Goal: Use online tool/utility: Utilize a website feature to perform a specific function

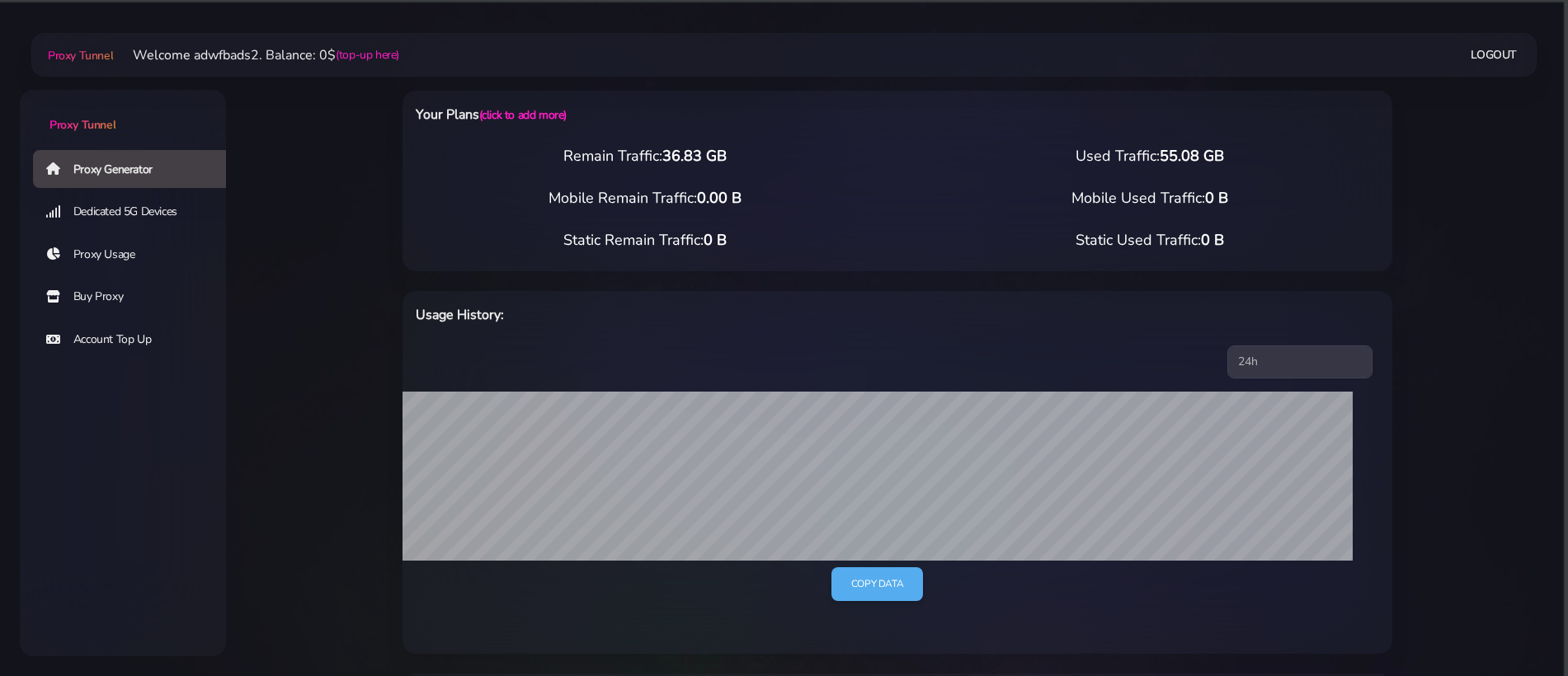
select select "UK"
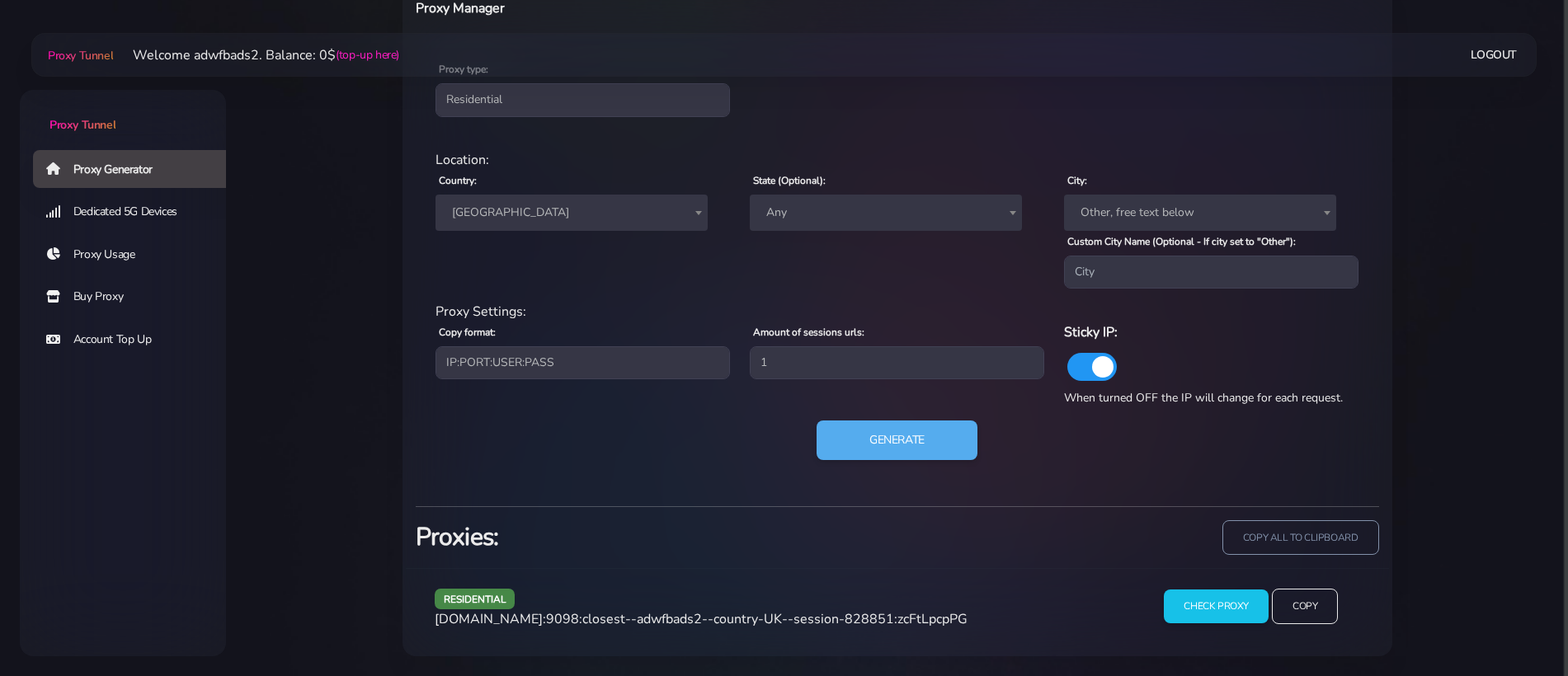
click at [553, 225] on span "[GEOGRAPHIC_DATA]" at bounding box center [571, 212] width 272 height 36
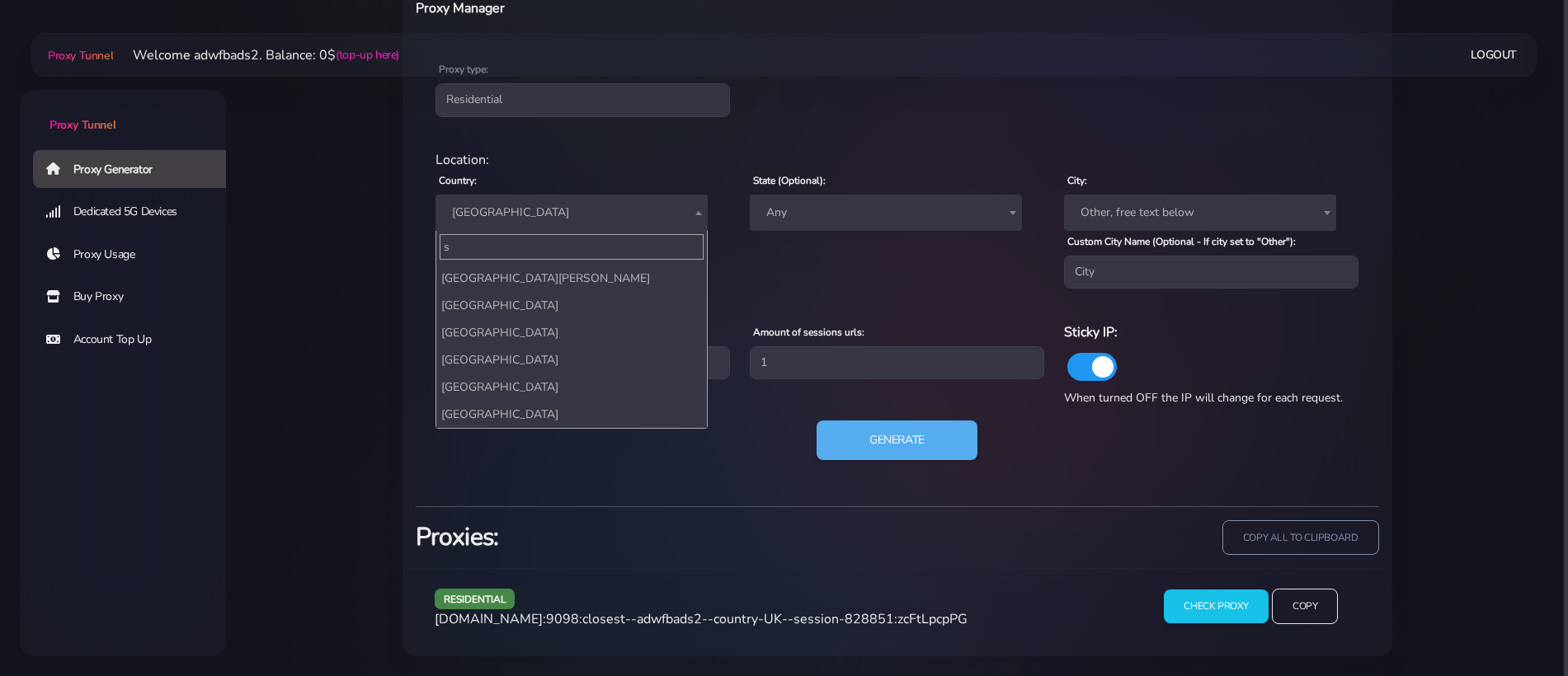
scroll to position [0, 0]
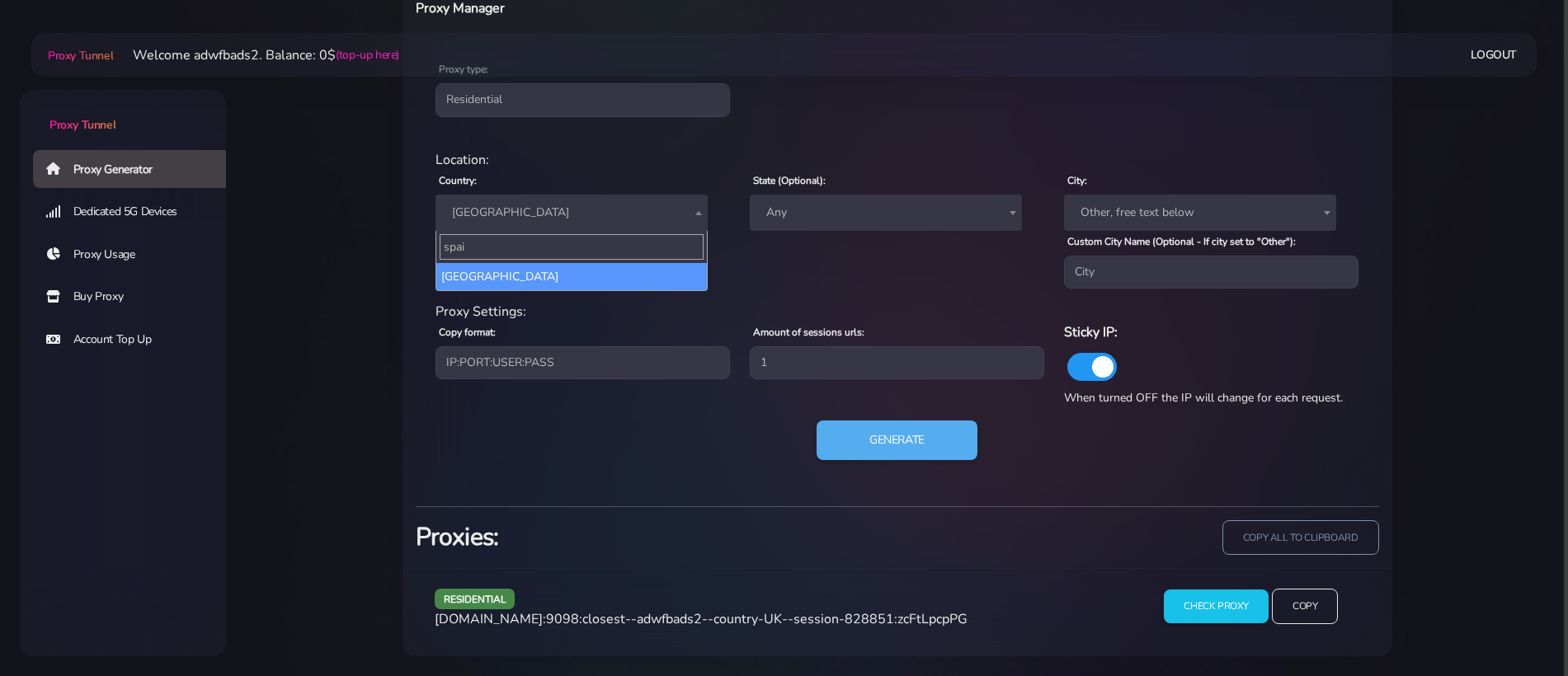
type input "spain"
select select "ES"
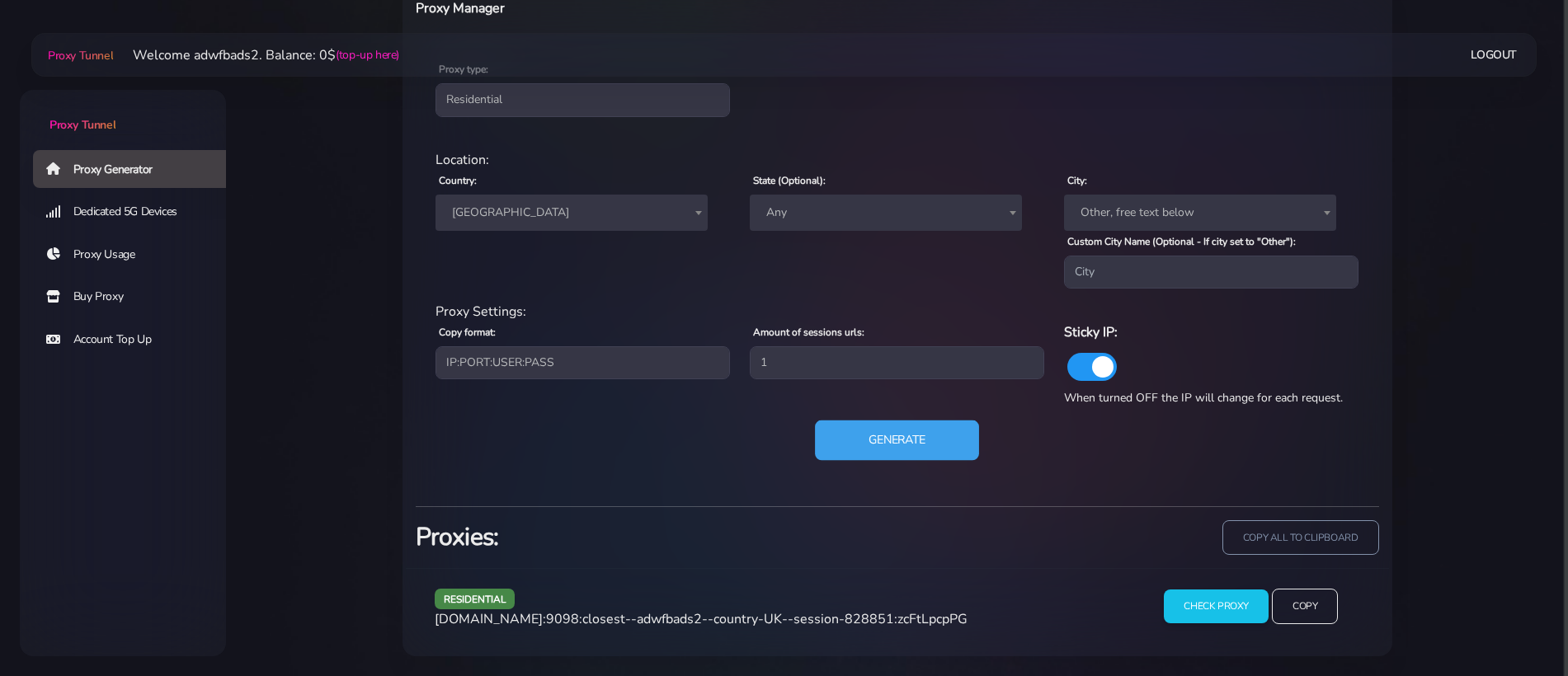
click at [885, 438] on button "Generate" at bounding box center [897, 440] width 164 height 41
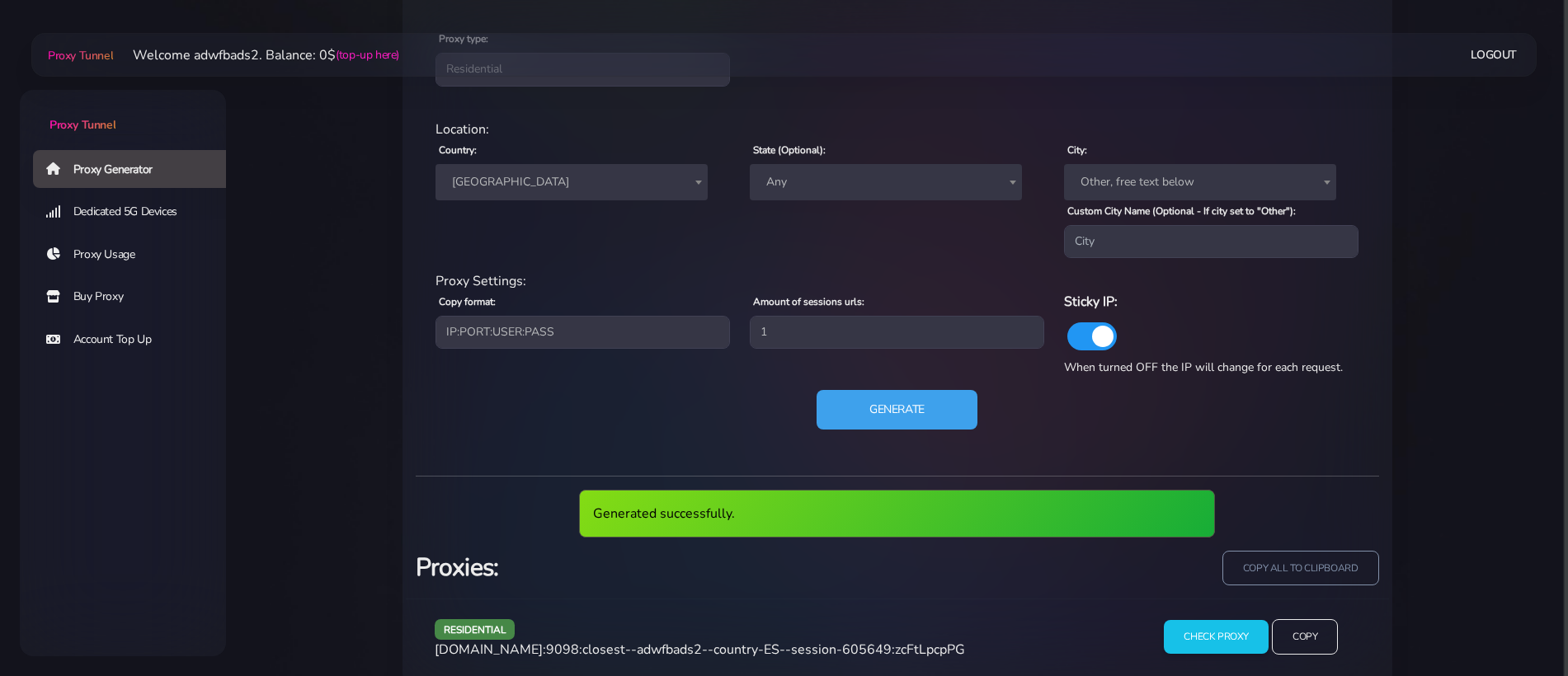
scroll to position [750, 0]
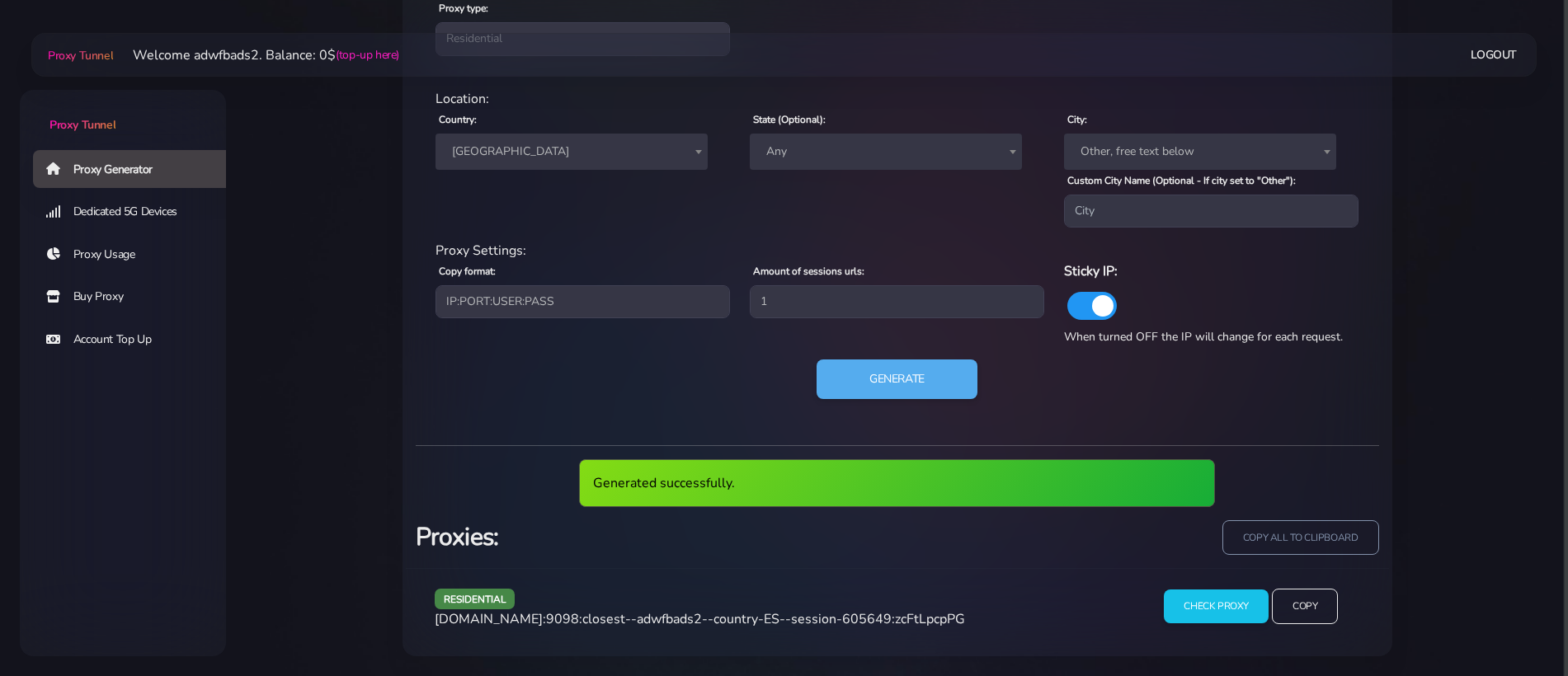
click at [740, 628] on div "residential agg.proxytunnel.io:9098:closest--adwfbads2--country-ES--session-605…" at bounding box center [778, 614] width 708 height 49
click at [739, 621] on span "agg.proxytunnel.io:9098:closest--adwfbads2--country-ES--session-605649:zcFtLpcp…" at bounding box center [700, 618] width 530 height 18
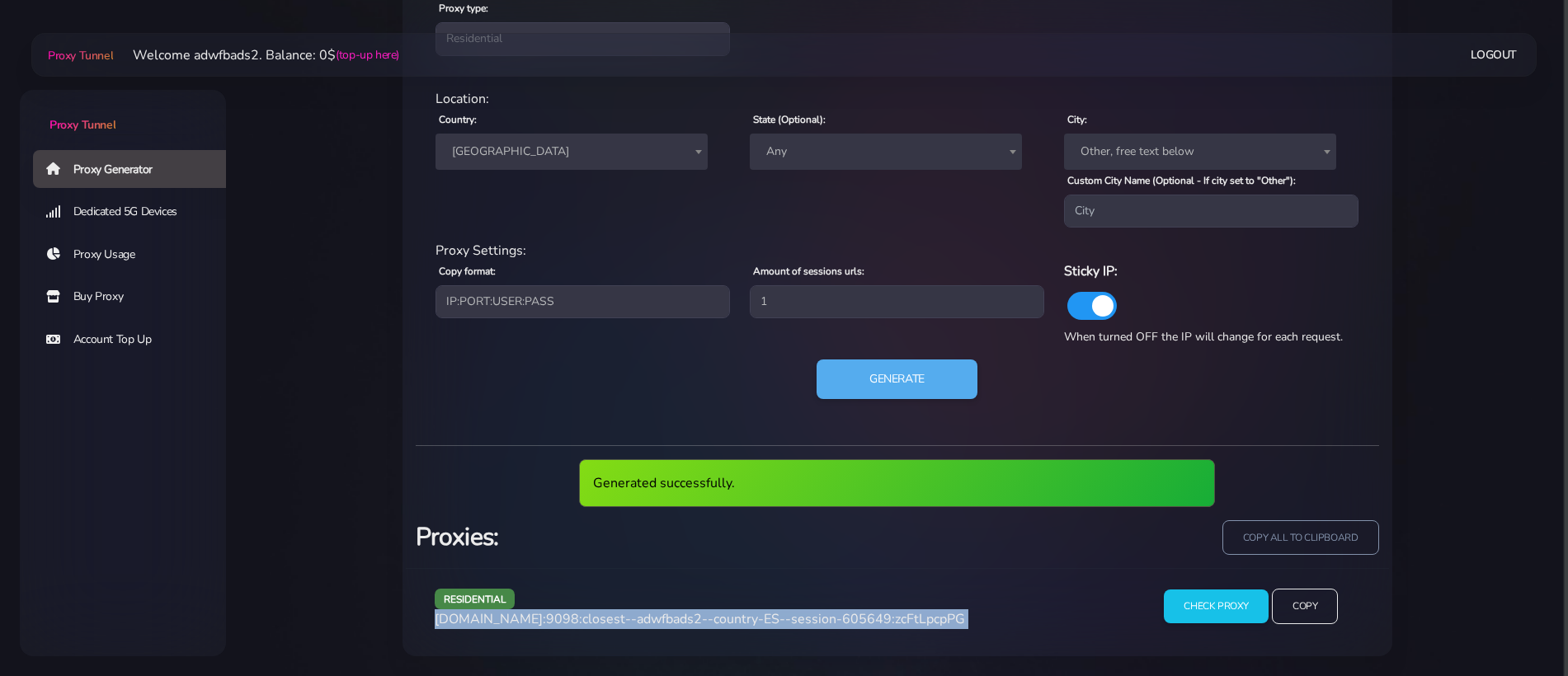
click at [739, 621] on span "agg.proxytunnel.io:9098:closest--adwfbads2--country-ES--session-605649:zcFtLpcp…" at bounding box center [700, 618] width 530 height 18
copy div "agg.proxytunnel.io:9098:closest--adwfbads2--country-ES--session-605649:zcFtLpcp…"
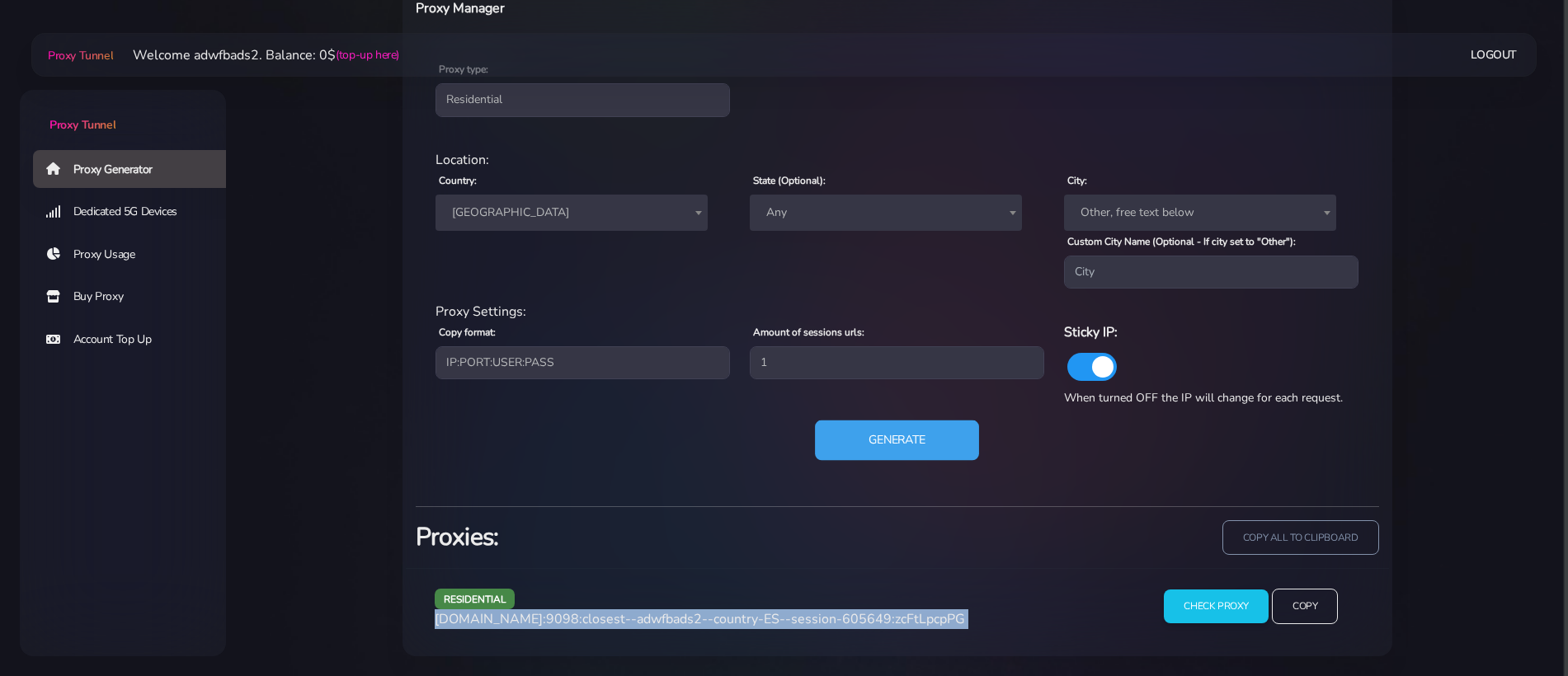
click at [852, 433] on button "Generate" at bounding box center [897, 440] width 164 height 41
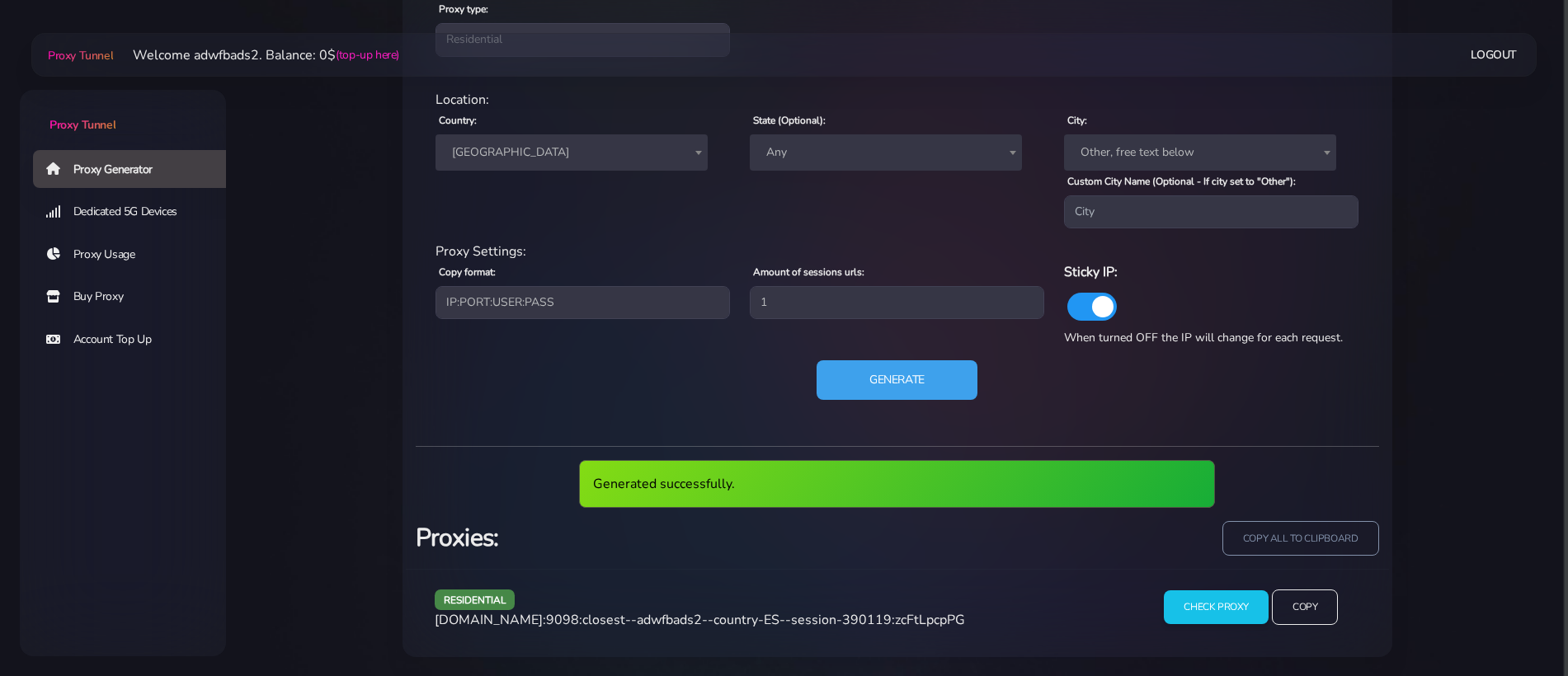
scroll to position [750, 0]
click at [662, 611] on span "agg.proxytunnel.io:9098:closest--adwfbads2--country-ES--session-390119:zcFtLpcp…" at bounding box center [700, 618] width 530 height 18
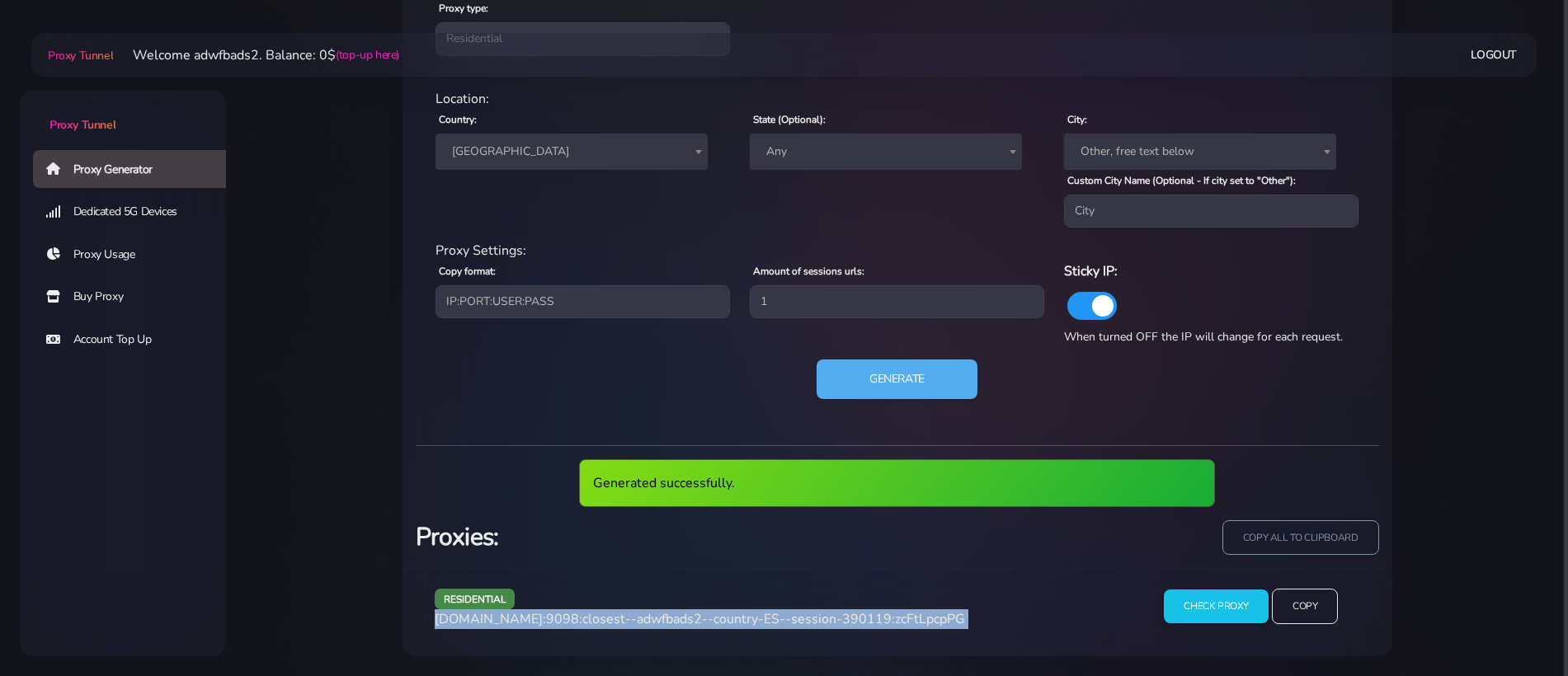
click at [662, 611] on span "agg.proxytunnel.io:9098:closest--adwfbads2--country-ES--session-390119:zcFtLpcp…" at bounding box center [700, 618] width 530 height 18
copy div "agg.proxytunnel.io:9098:closest--adwfbads2--country-ES--session-390119:zcFtLpcp…"
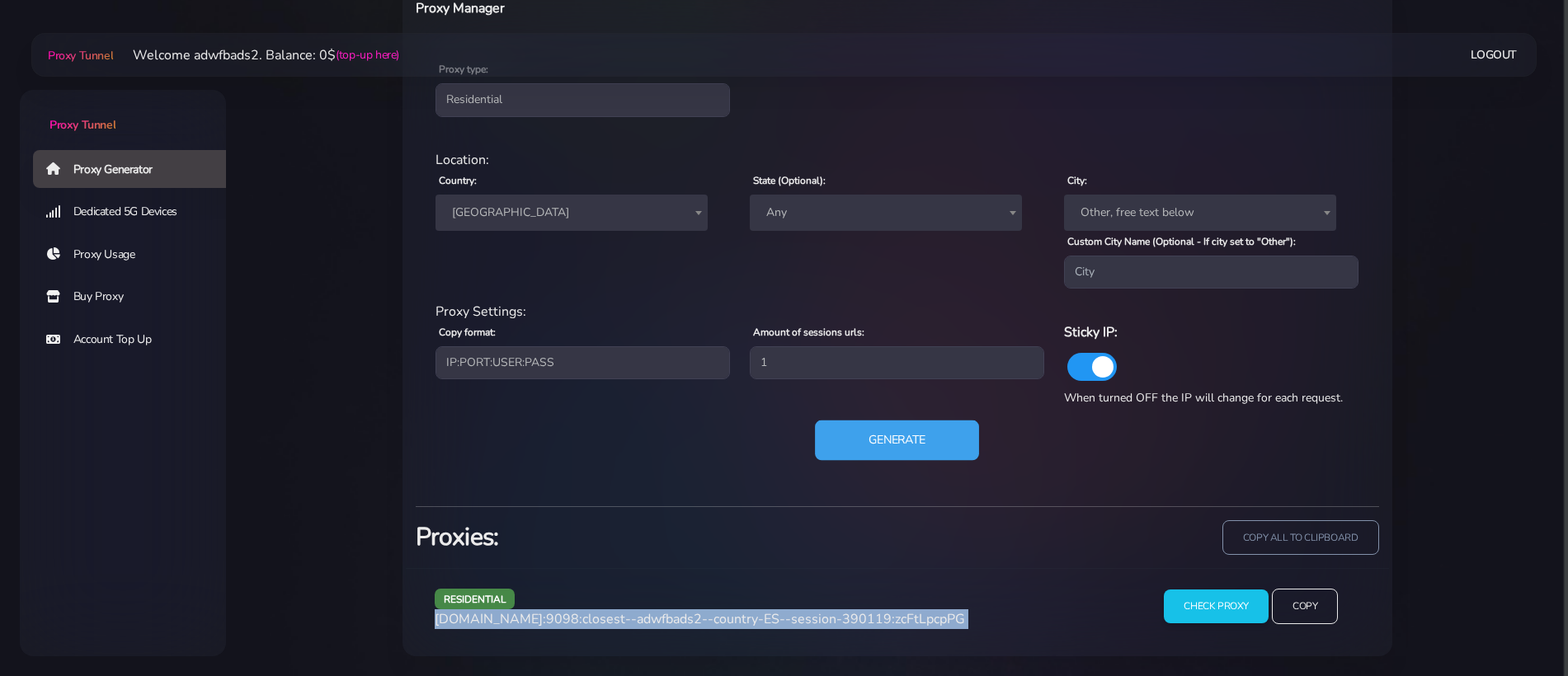
click at [933, 457] on button "Generate" at bounding box center [897, 440] width 164 height 41
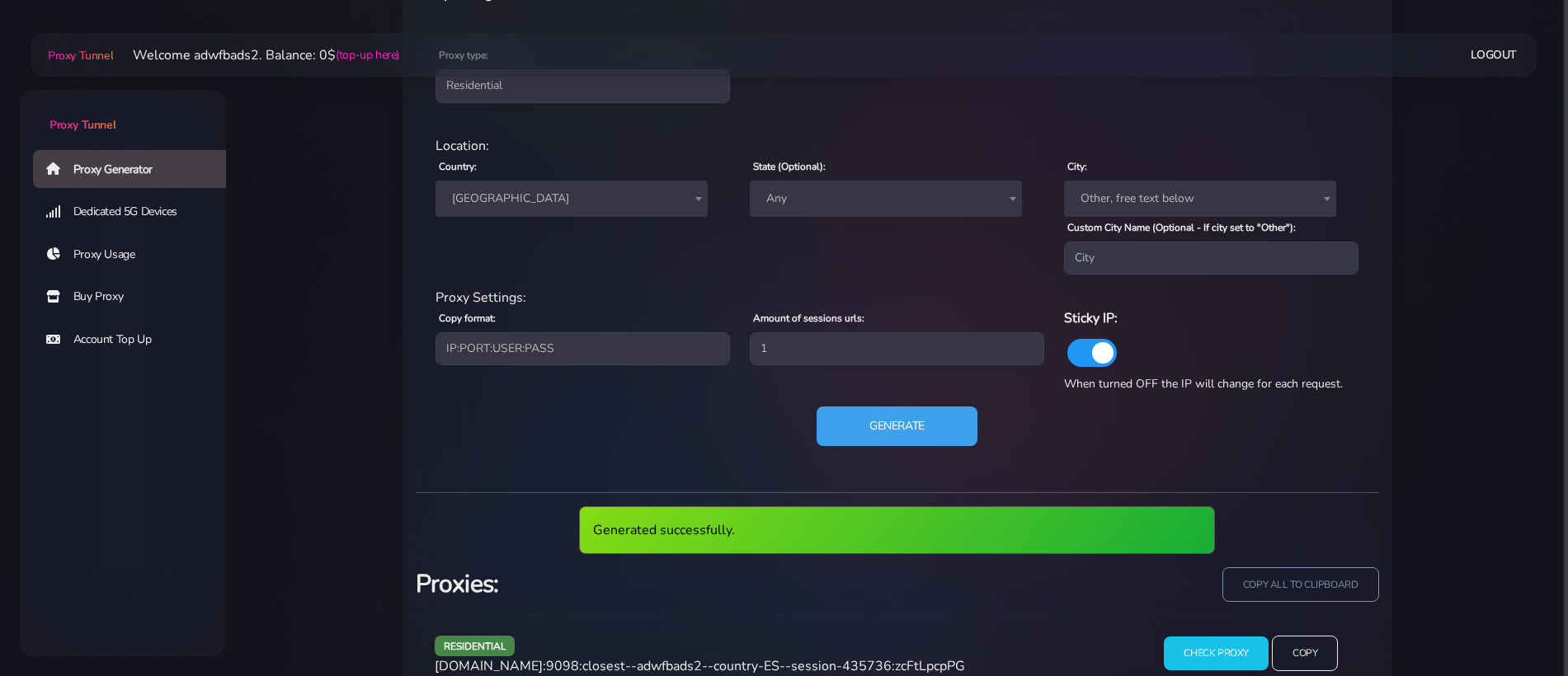
scroll to position [750, 0]
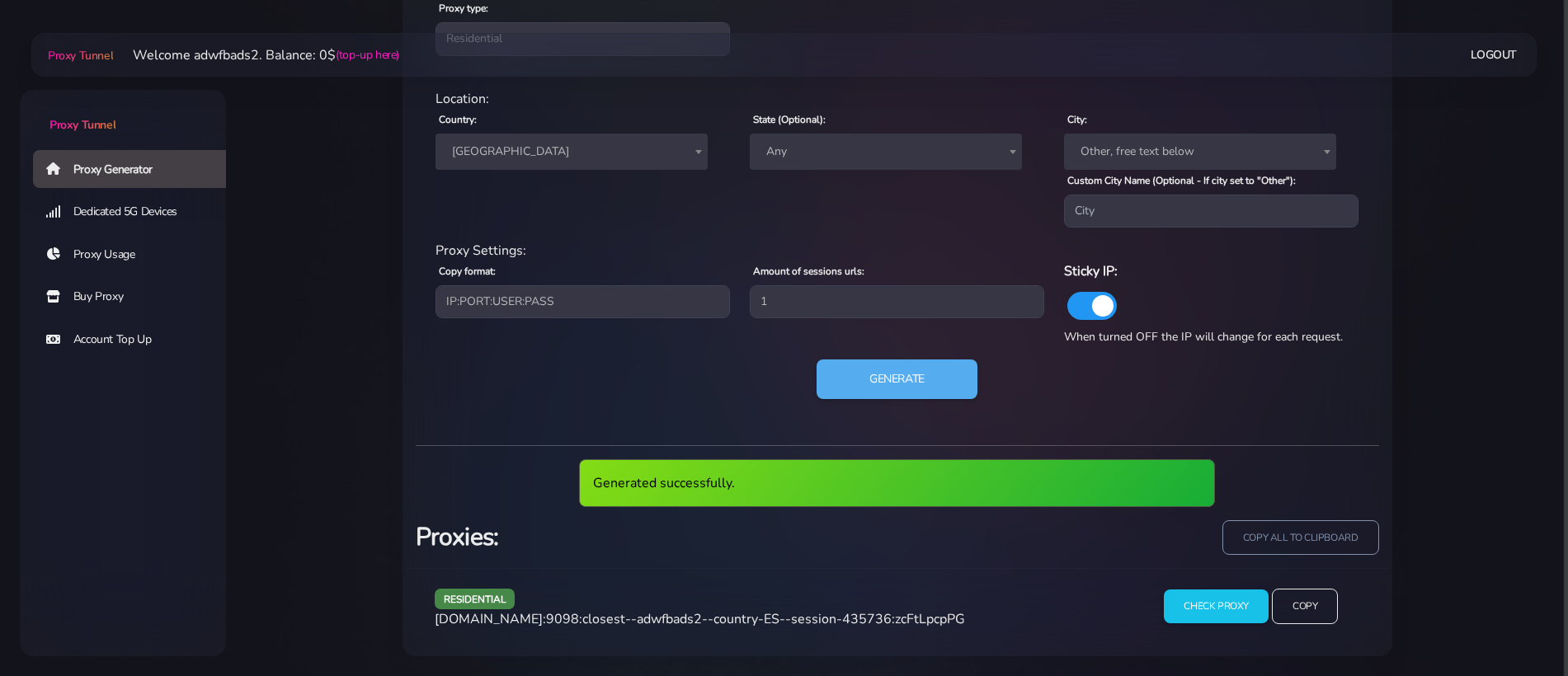
click at [760, 626] on span "agg.proxytunnel.io:9098:closest--adwfbads2--country-ES--session-435736:zcFtLpcp…" at bounding box center [700, 618] width 530 height 18
click at [760, 624] on span "agg.proxytunnel.io:9098:closest--adwfbads2--country-ES--session-435736:zcFtLpcp…" at bounding box center [700, 618] width 530 height 18
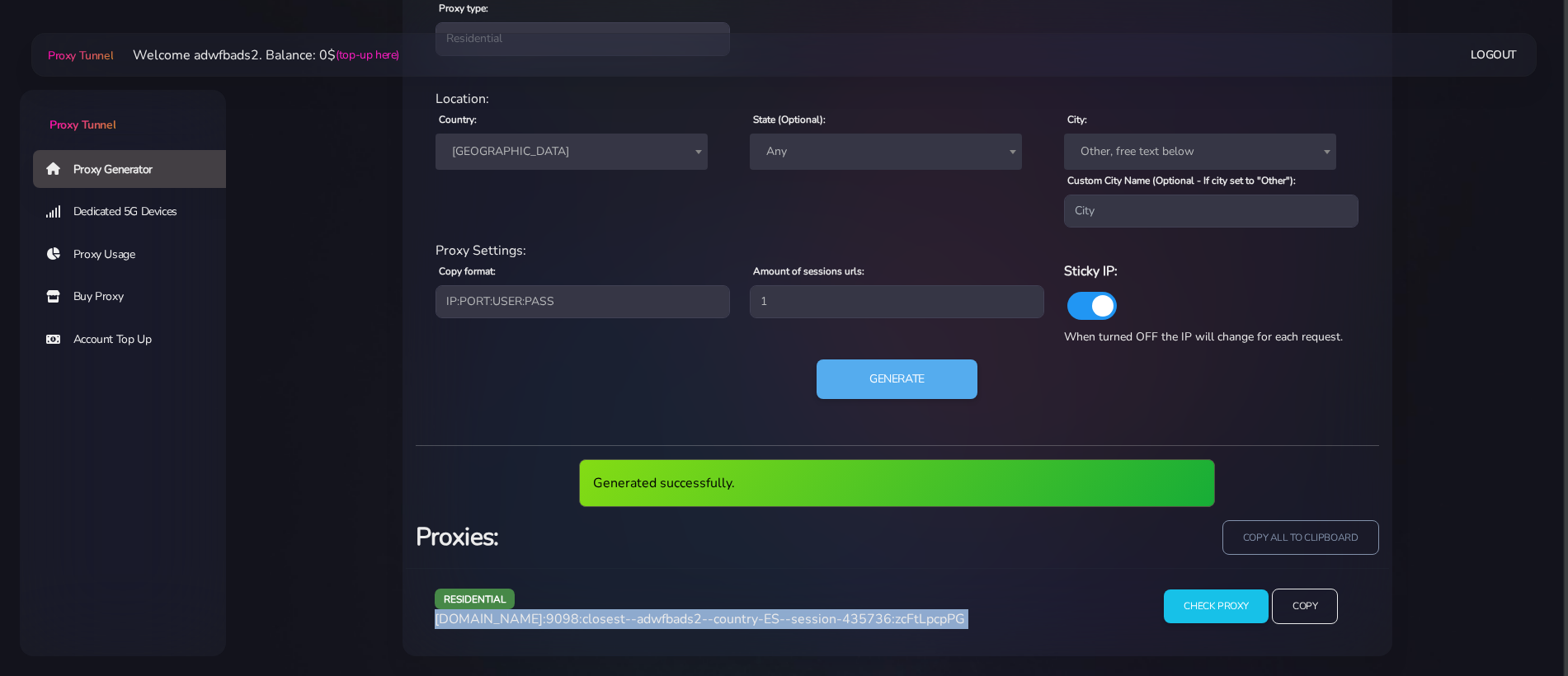
click at [760, 624] on span "agg.proxytunnel.io:9098:closest--adwfbads2--country-ES--session-435736:zcFtLpcp…" at bounding box center [700, 618] width 530 height 18
copy div "agg.proxytunnel.io:9098:closest--adwfbads2--country-ES--session-435736:zcFtLpcp…"
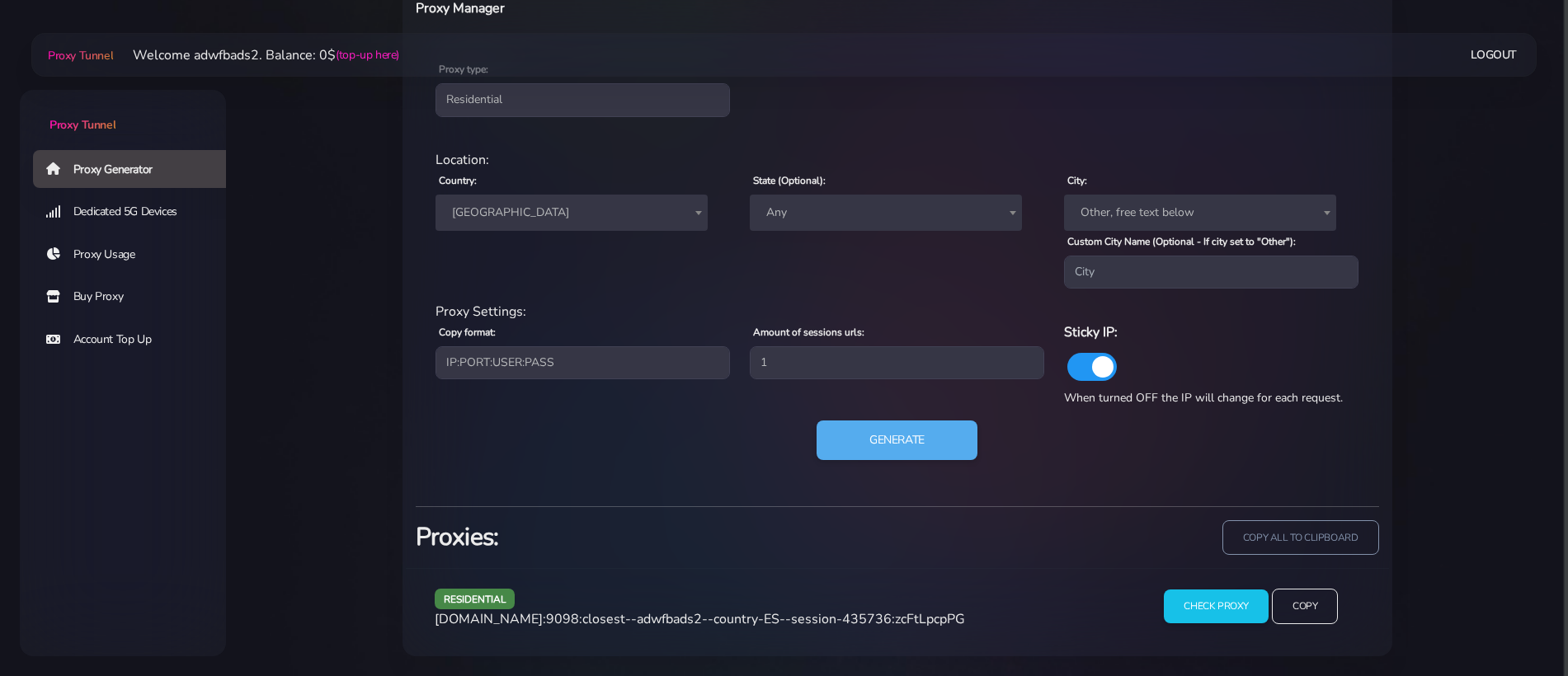
click at [854, 411] on div "residential Location: Country: Worldwide [GEOGRAPHIC_DATA] [GEOGRAPHIC_DATA] [G…" at bounding box center [898, 315] width 964 height 356
click at [852, 432] on button "Generate" at bounding box center [897, 440] width 164 height 41
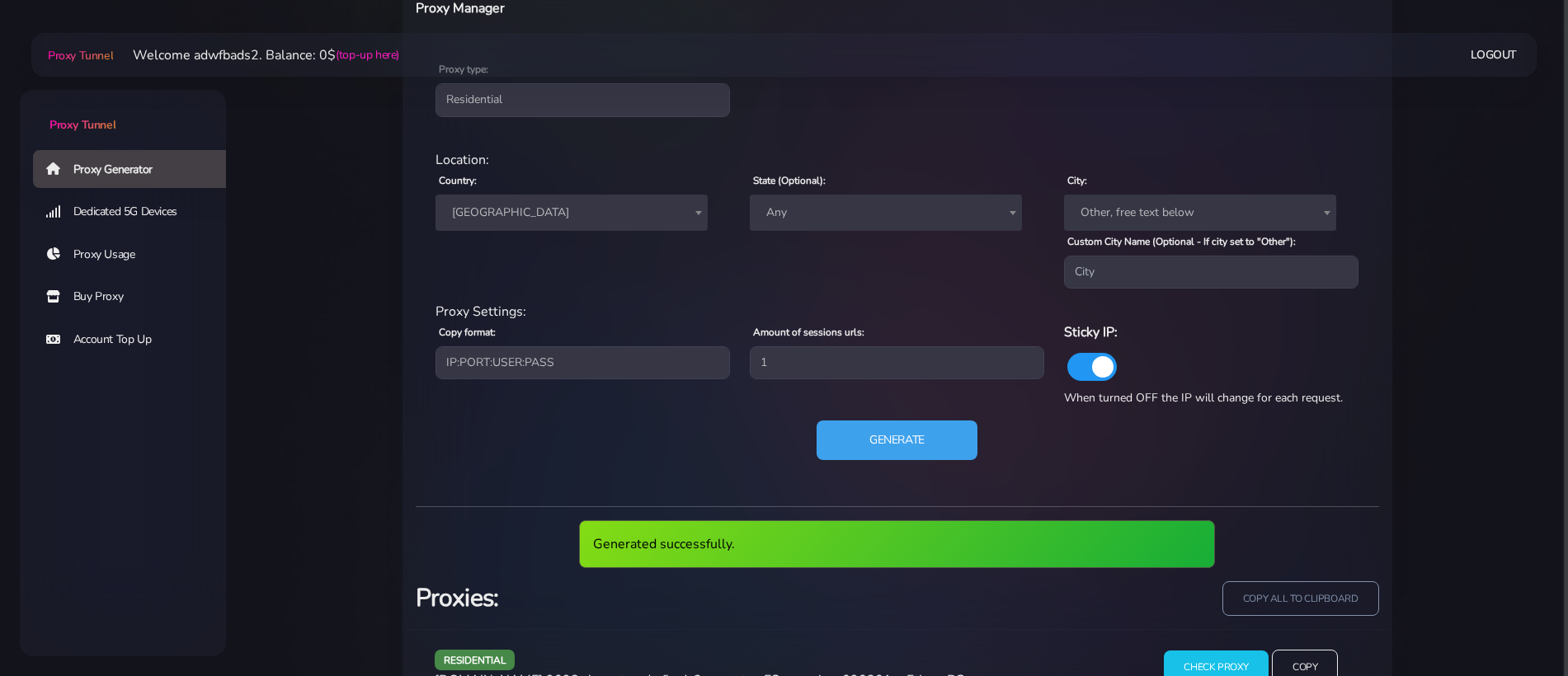
scroll to position [750, 0]
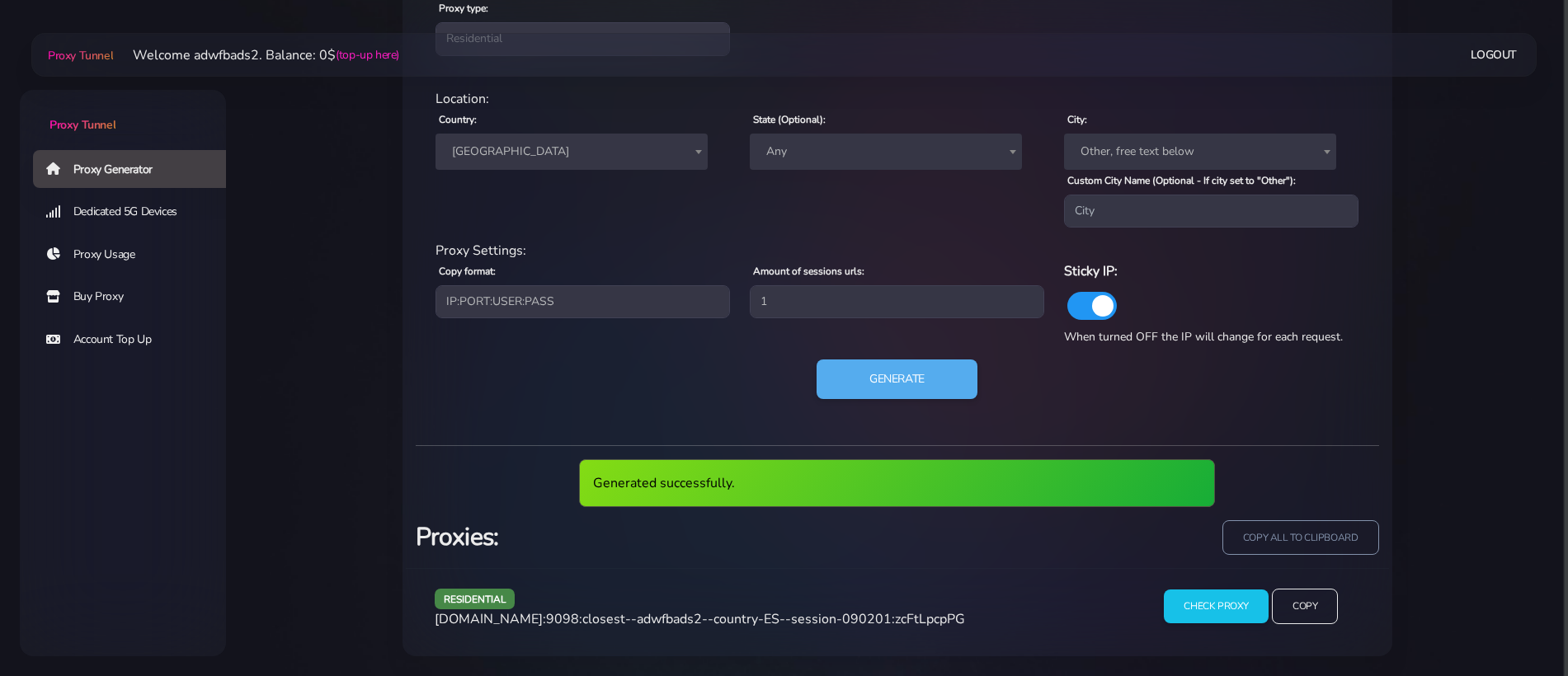
click at [734, 621] on span "agg.proxytunnel.io:9098:closest--adwfbads2--country-ES--session-090201:zcFtLpcp…" at bounding box center [700, 618] width 530 height 18
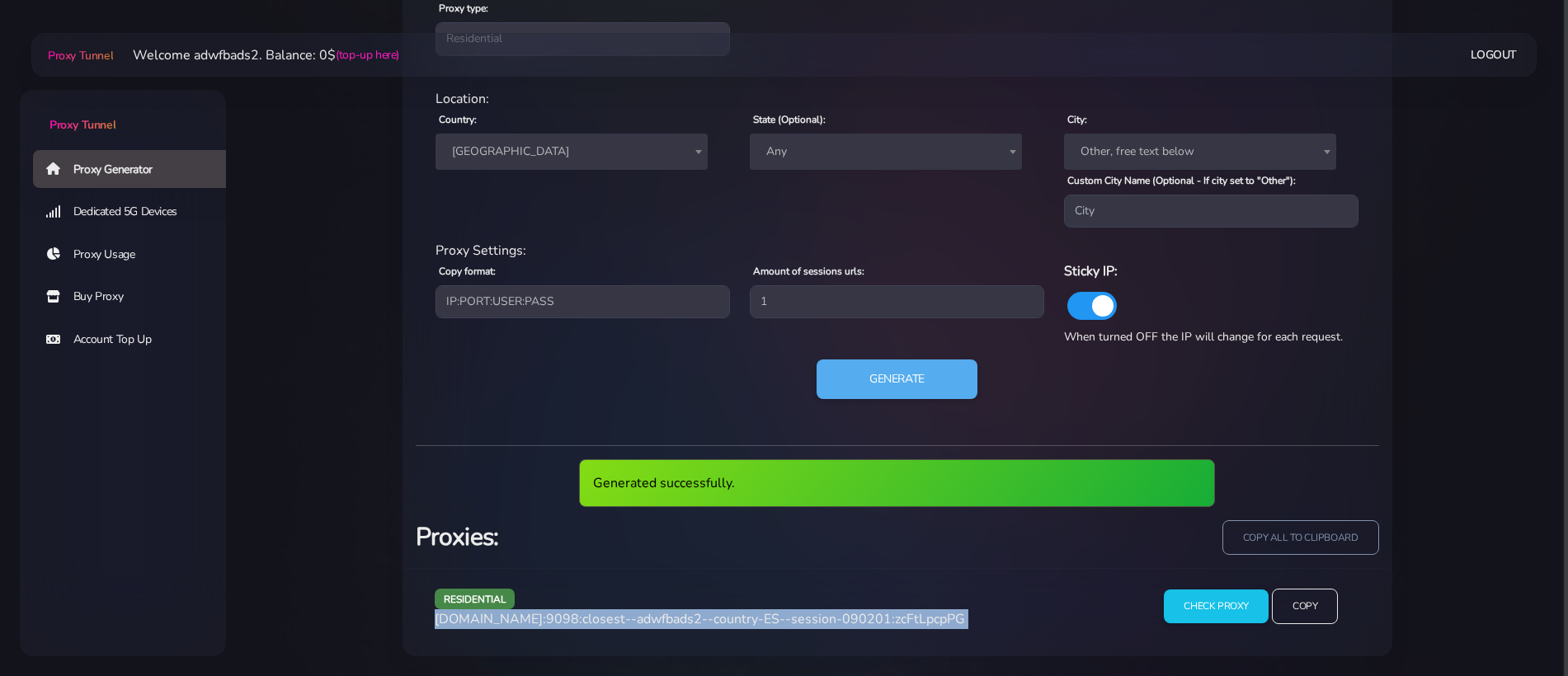
click at [734, 621] on span "agg.proxytunnel.io:9098:closest--adwfbads2--country-ES--session-090201:zcFtLpcp…" at bounding box center [700, 618] width 530 height 18
copy div "agg.proxytunnel.io:9098:closest--adwfbads2--country-ES--session-090201:zcFtLpcp…"
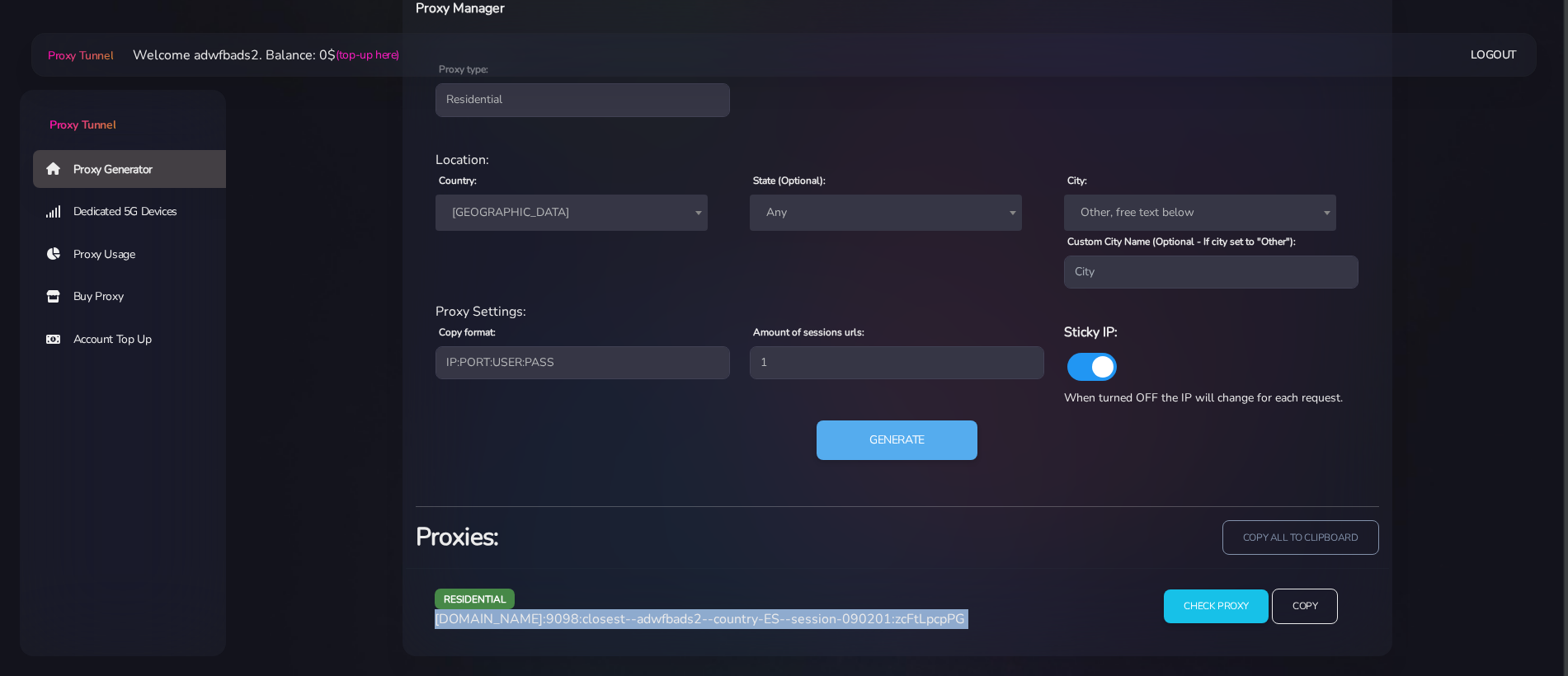
scroll to position [689, 0]
click at [833, 434] on button "Generate" at bounding box center [897, 440] width 164 height 41
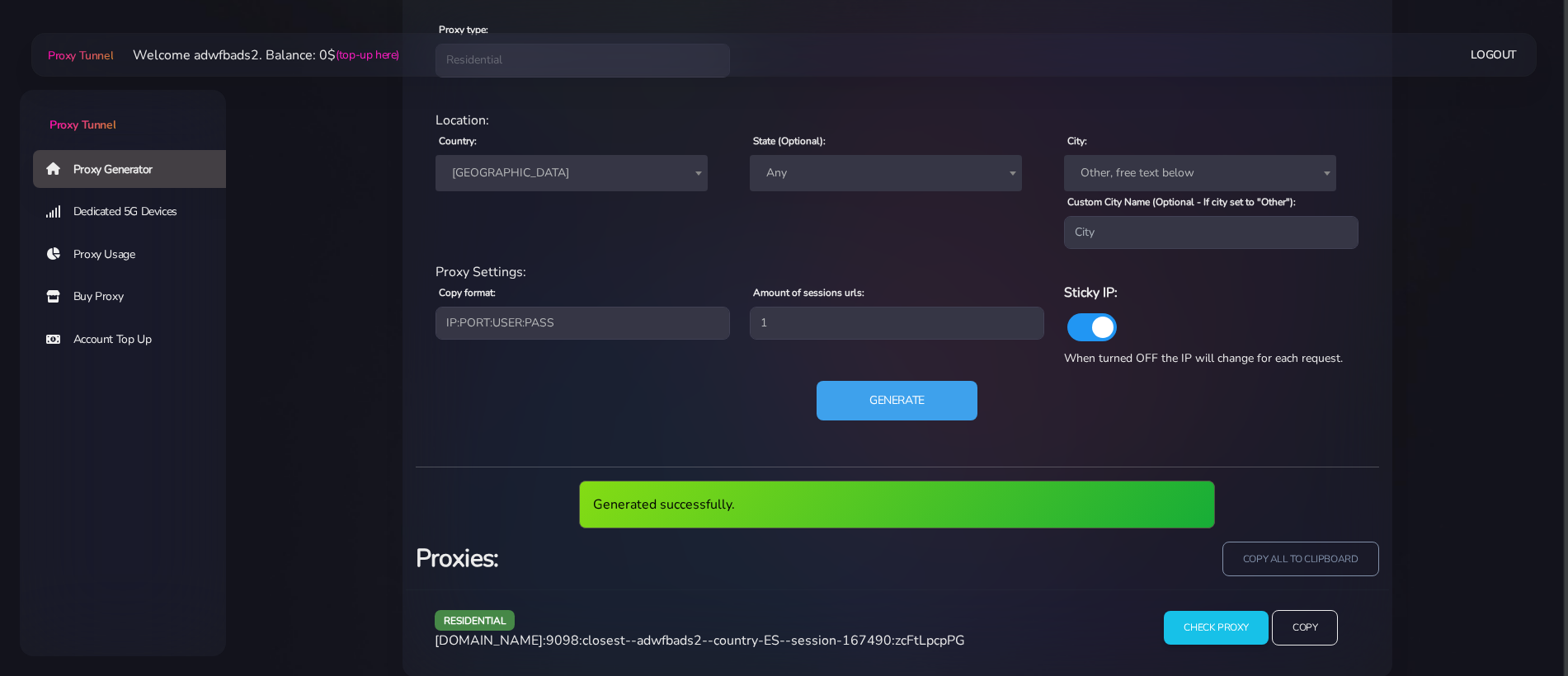
scroll to position [750, 0]
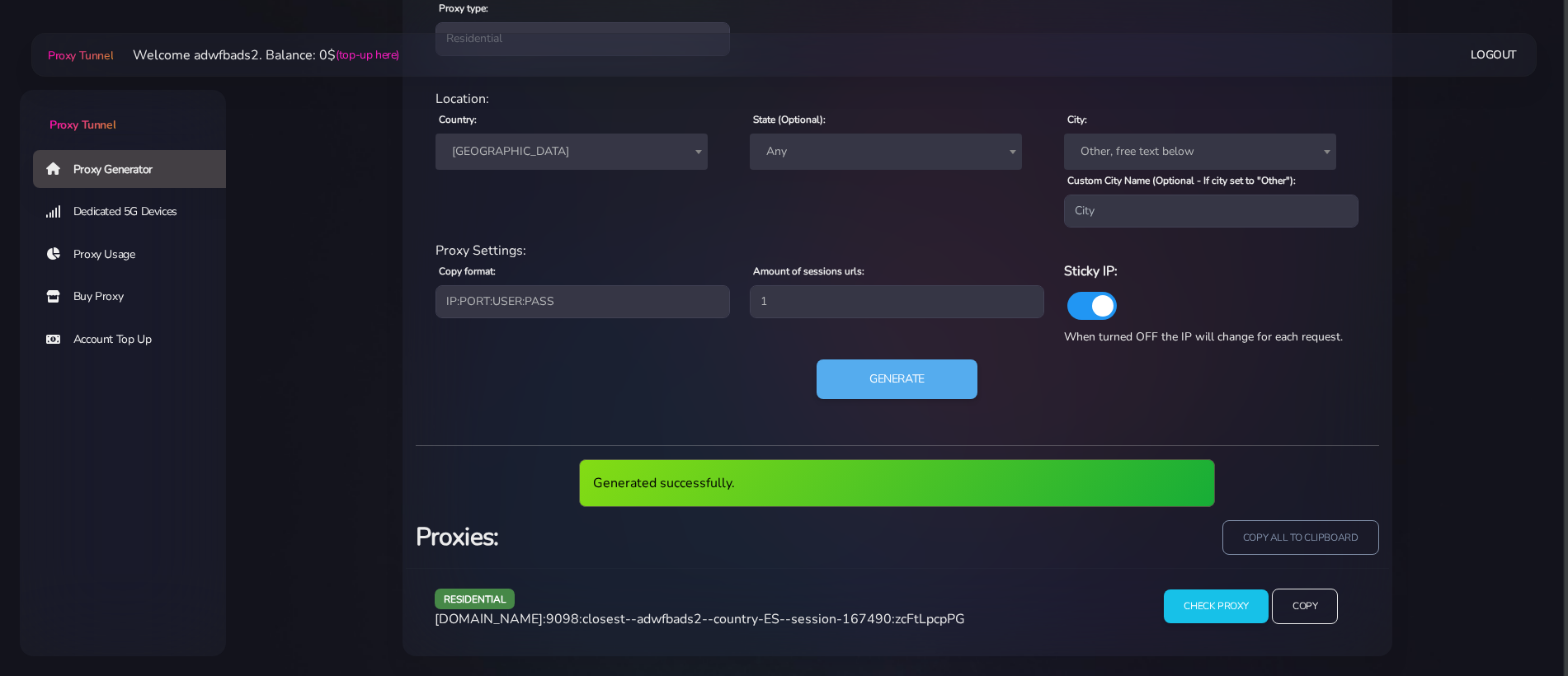
click at [767, 618] on span "agg.proxytunnel.io:9098:closest--adwfbads2--country-ES--session-167490:zcFtLpcp…" at bounding box center [700, 618] width 530 height 18
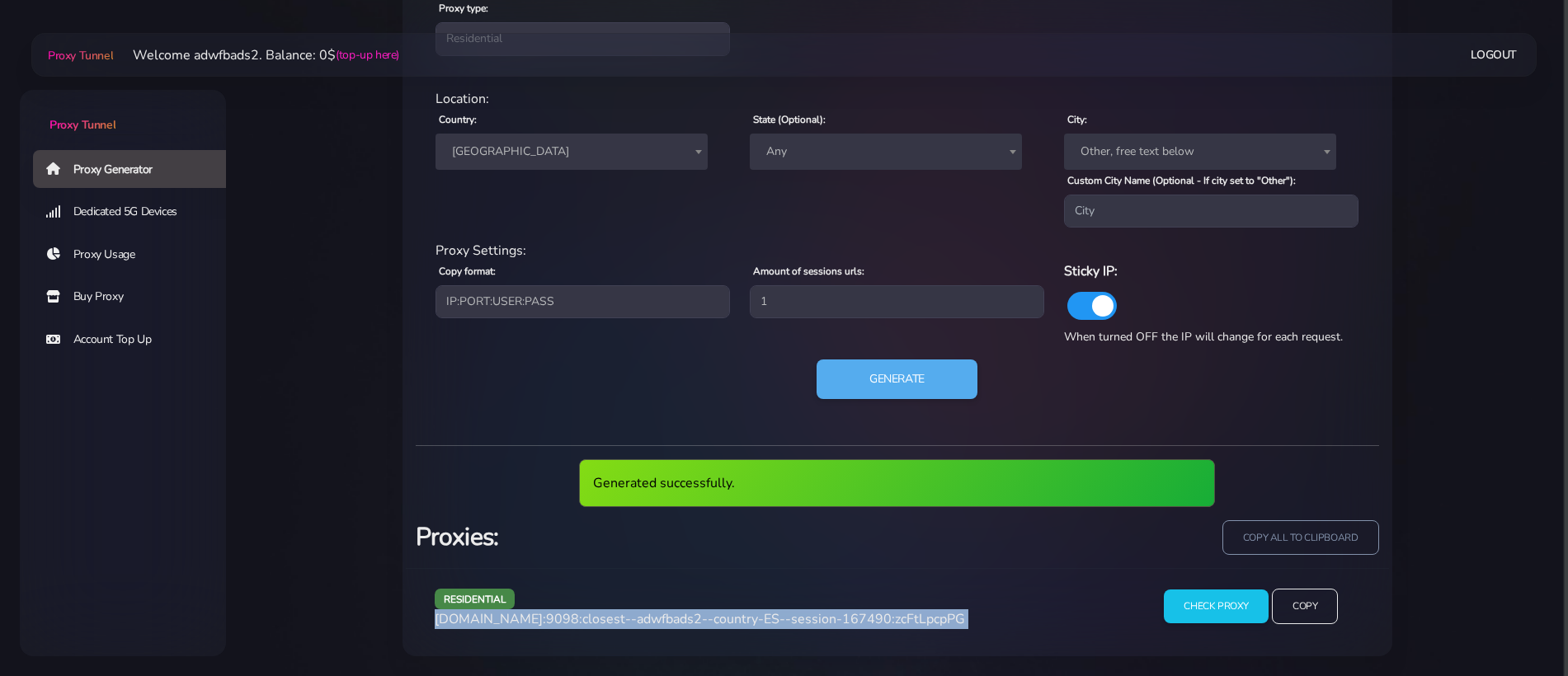
click at [767, 618] on span "agg.proxytunnel.io:9098:closest--adwfbads2--country-ES--session-167490:zcFtLpcp…" at bounding box center [700, 618] width 530 height 18
copy div "agg.proxytunnel.io:9098:closest--adwfbads2--country-ES--session-167490:zcFtLpcp…"
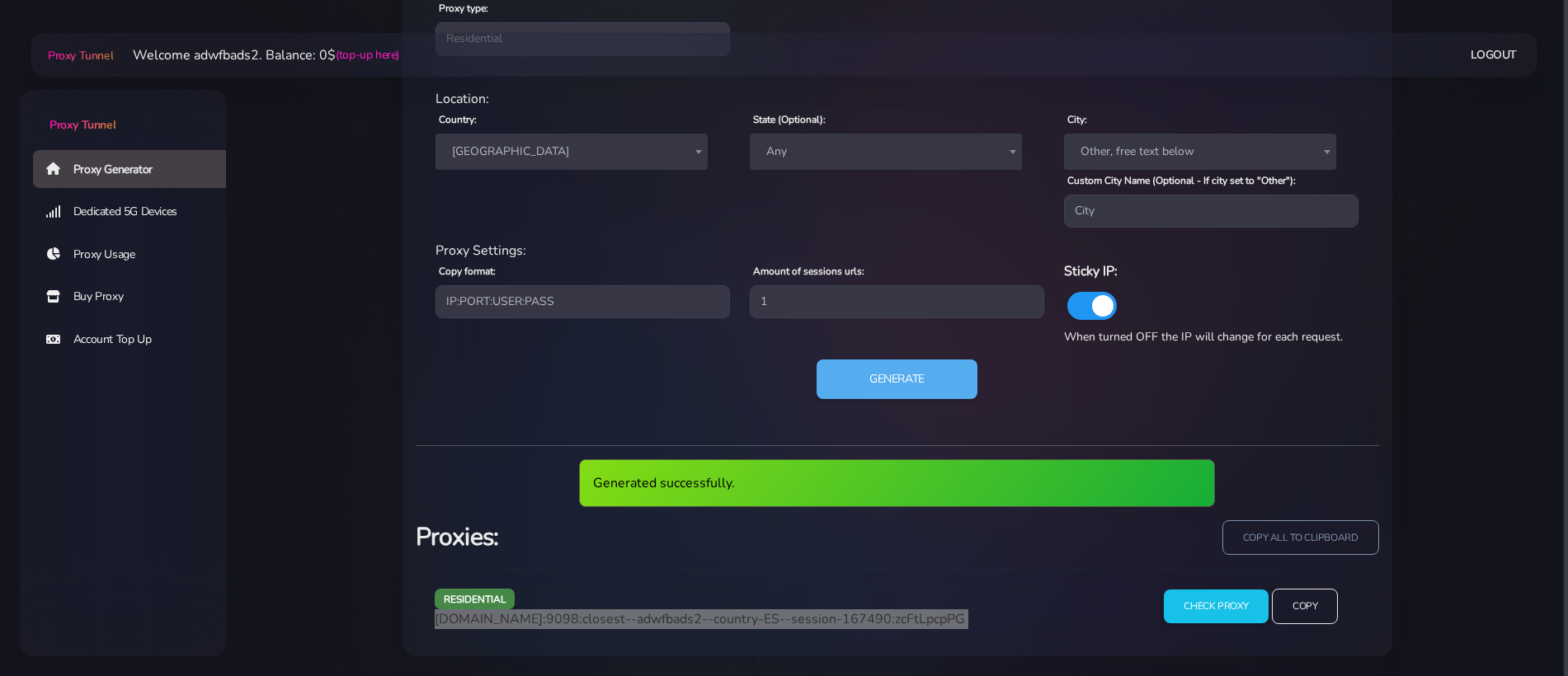
scroll to position [689, 0]
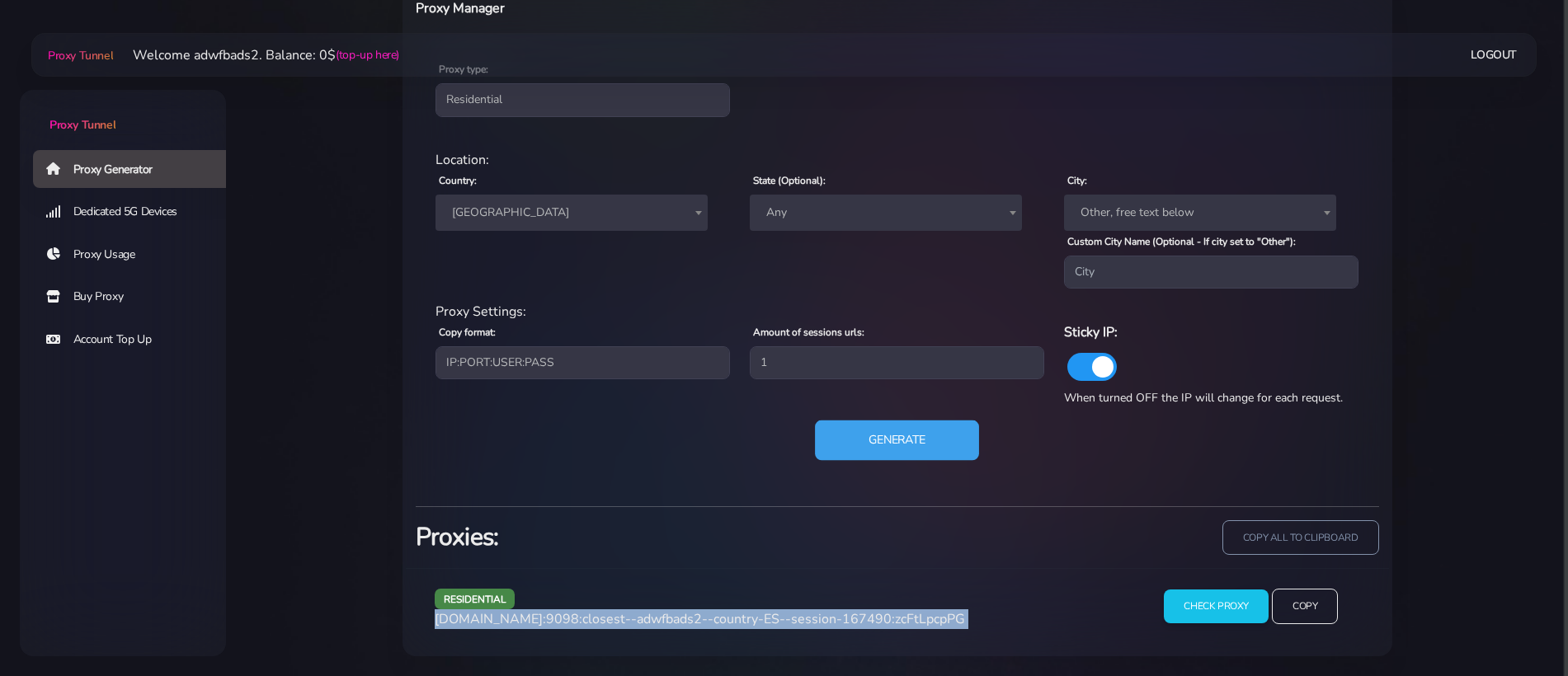
click at [856, 449] on button "Generate" at bounding box center [897, 440] width 164 height 41
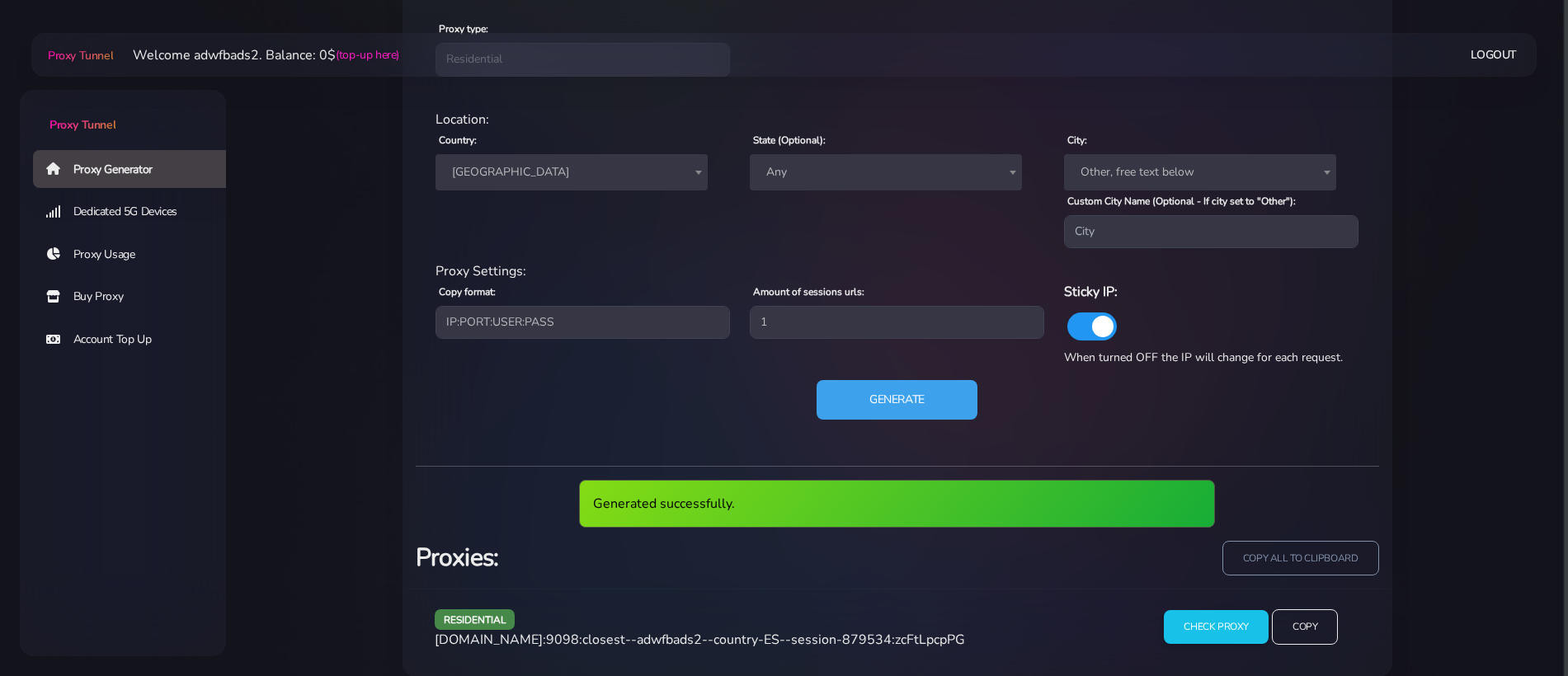
scroll to position [750, 0]
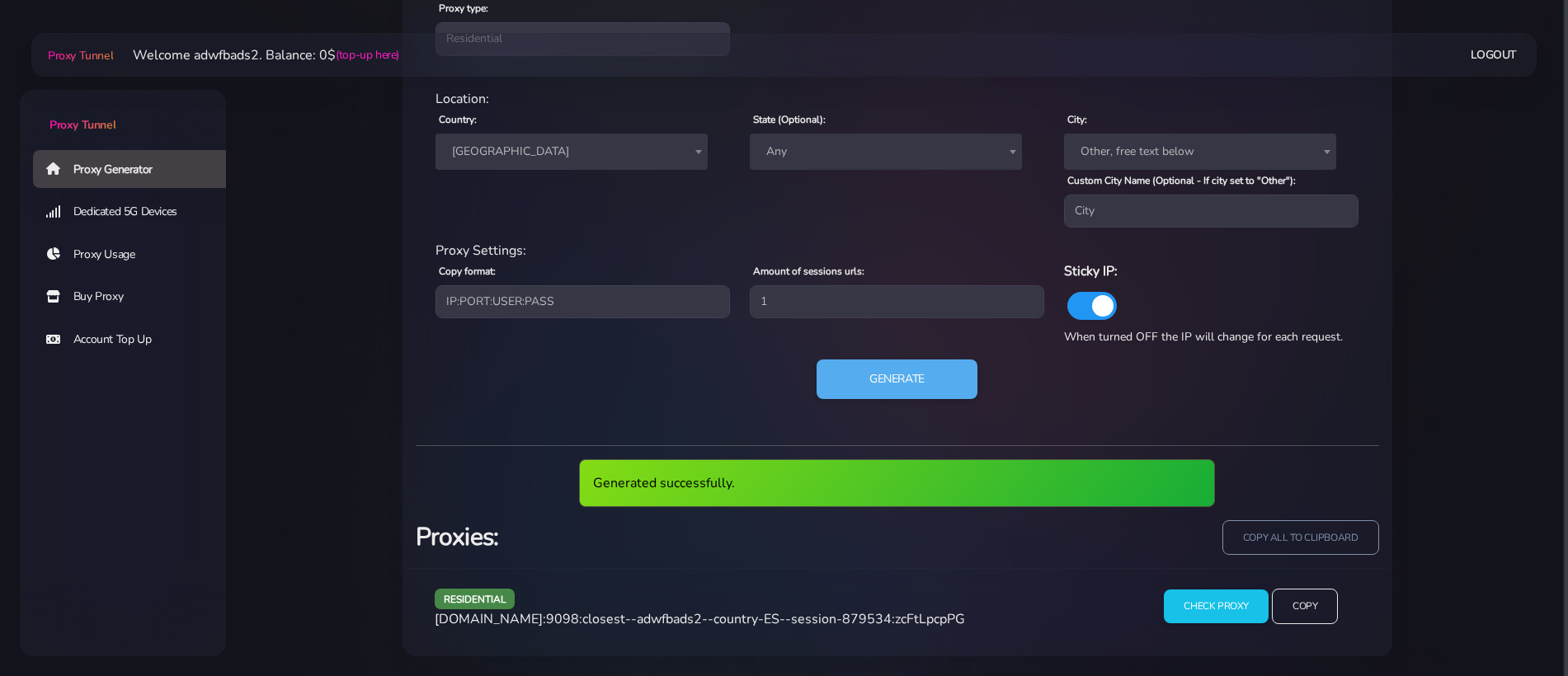
click at [707, 619] on span "agg.proxytunnel.io:9098:closest--adwfbads2--country-ES--session-879534:zcFtLpcp…" at bounding box center [700, 618] width 530 height 18
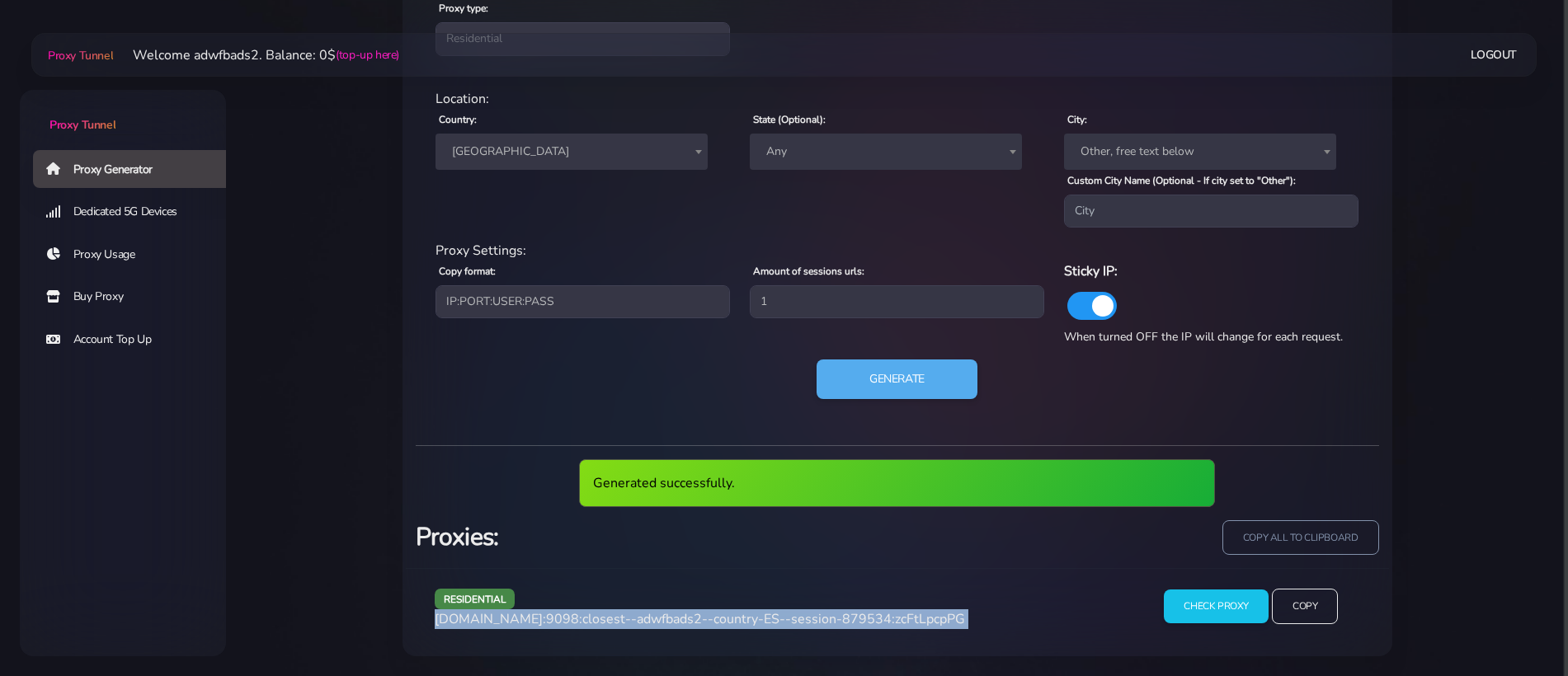
click at [707, 619] on span "agg.proxytunnel.io:9098:closest--adwfbads2--country-ES--session-879534:zcFtLpcp…" at bounding box center [700, 618] width 530 height 18
copy div "agg.proxytunnel.io:9098:closest--adwfbads2--country-ES--session-879534:zcFtLpcp…"
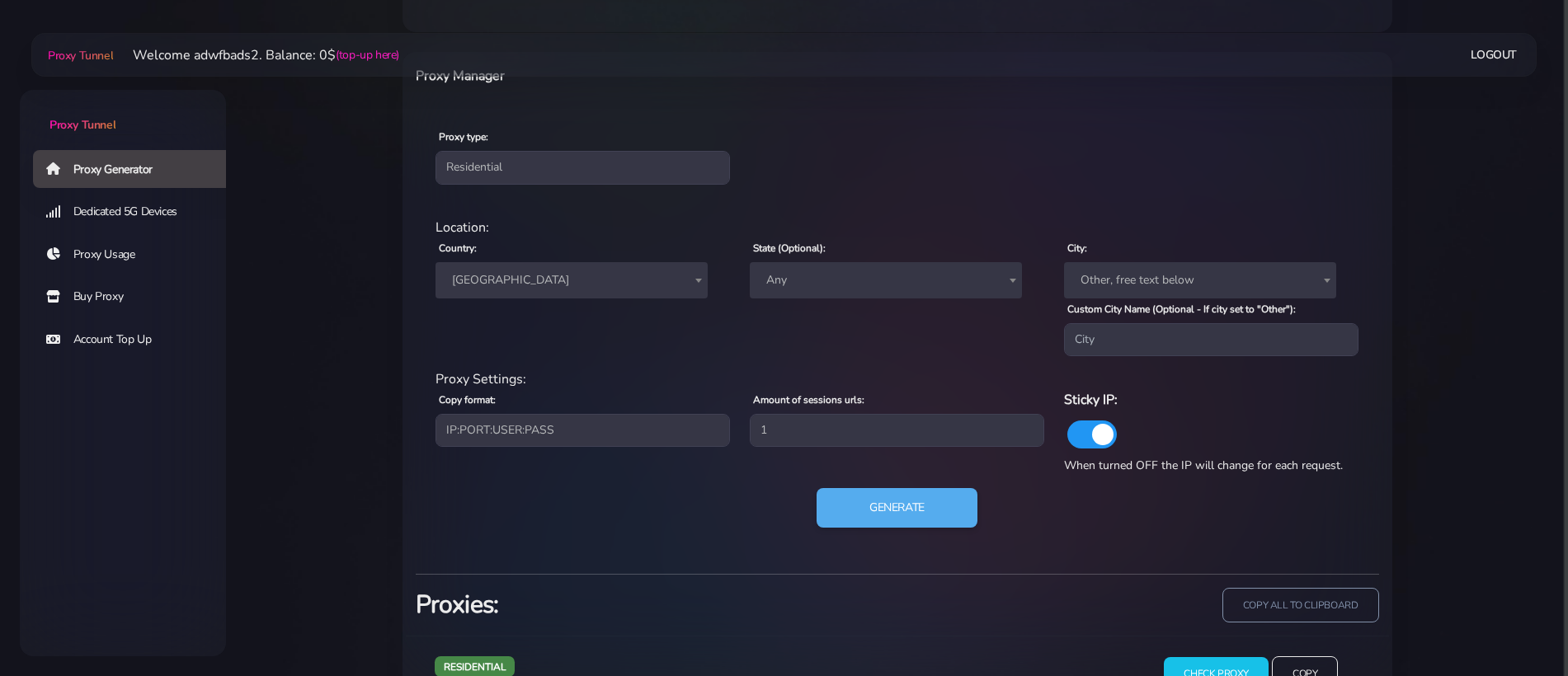
scroll to position [586, 0]
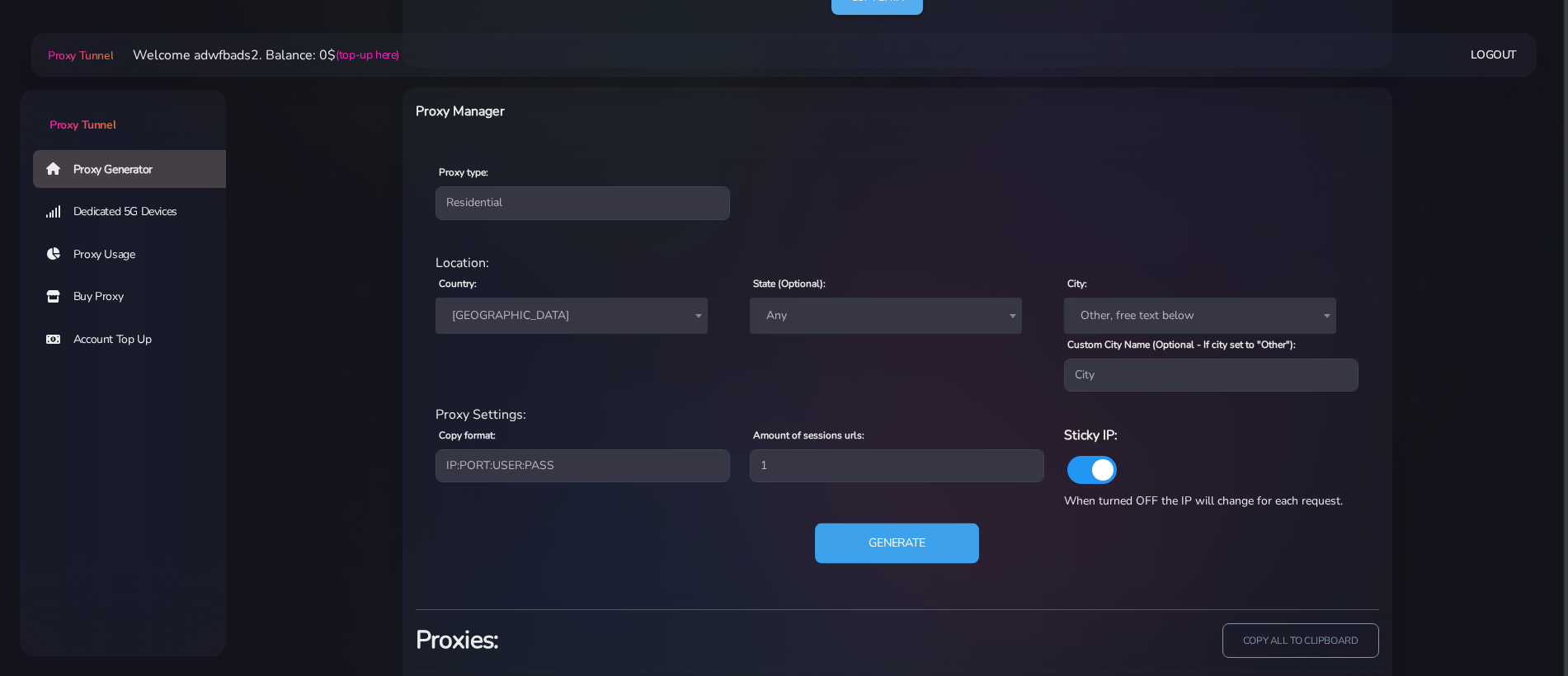
click at [895, 533] on button "Generate" at bounding box center [897, 543] width 164 height 41
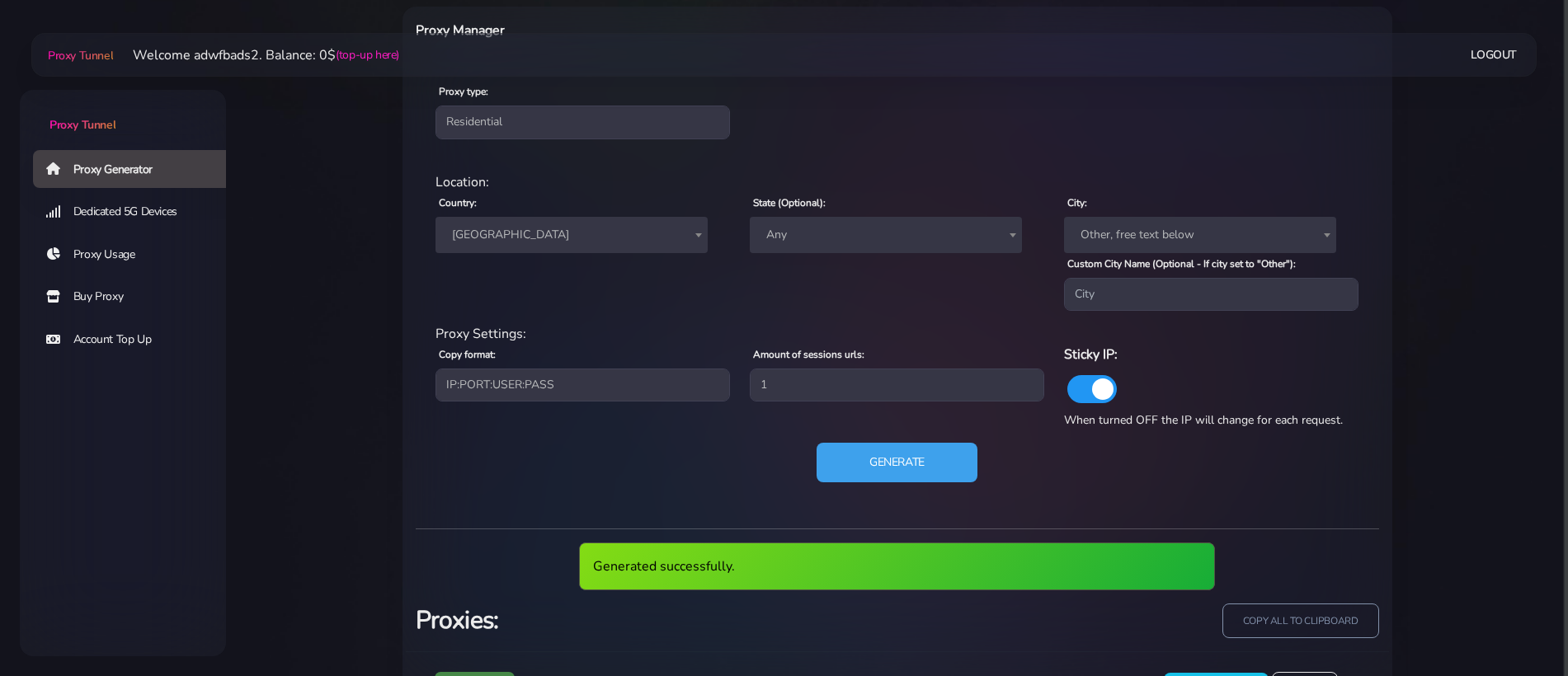
scroll to position [750, 0]
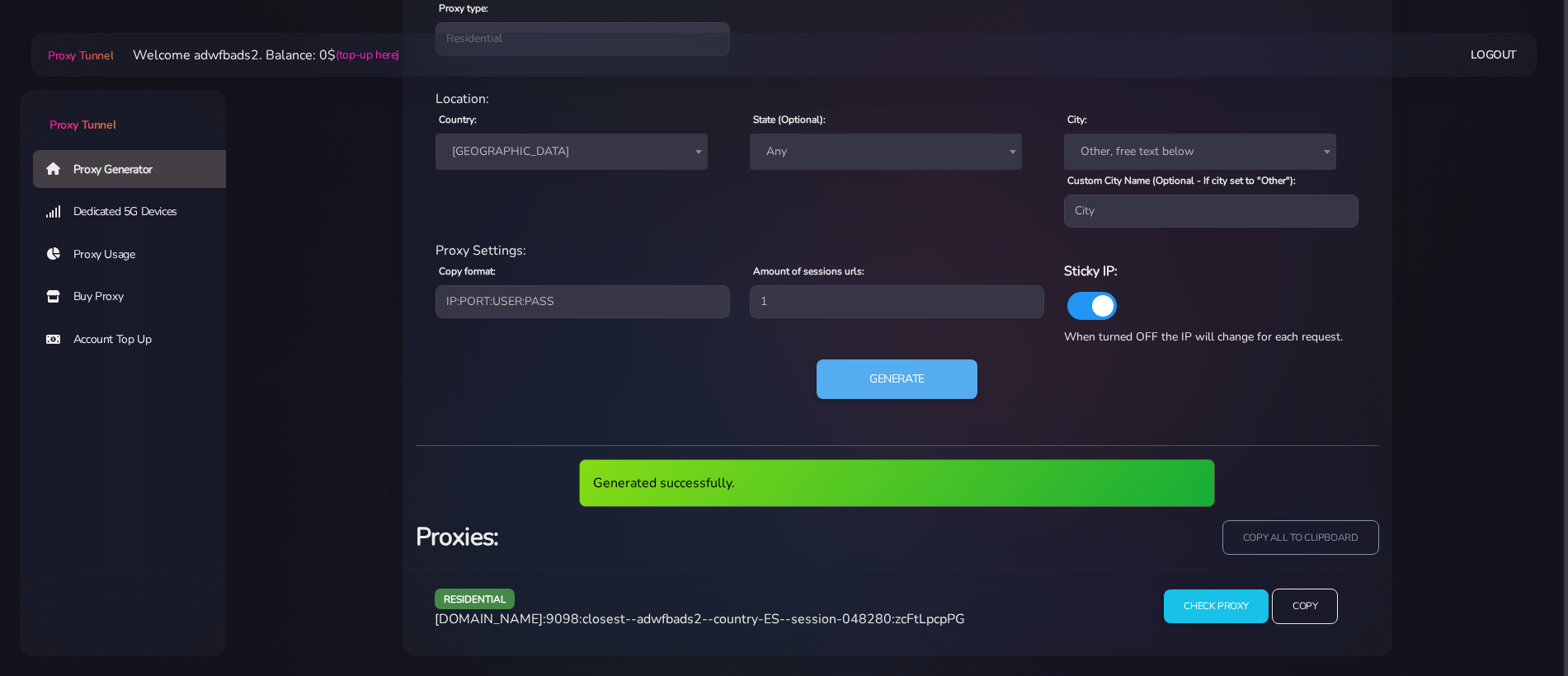
click at [778, 614] on span "agg.proxytunnel.io:9098:closest--adwfbads2--country-ES--session-048280:zcFtLpcp…" at bounding box center [700, 618] width 530 height 18
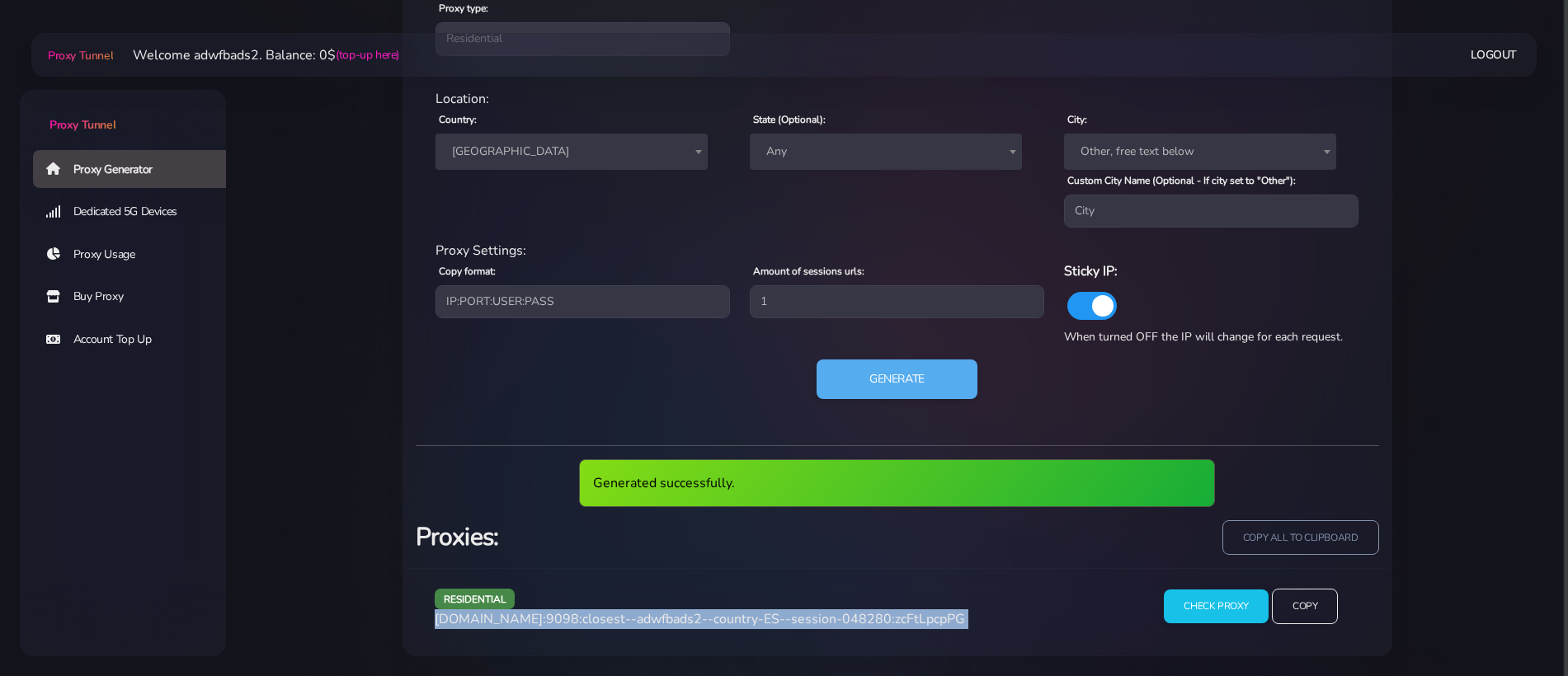
click at [778, 614] on span "agg.proxytunnel.io:9098:closest--adwfbads2--country-ES--session-048280:zcFtLpcp…" at bounding box center [700, 618] width 530 height 18
copy div "agg.proxytunnel.io:9098:closest--adwfbads2--country-ES--session-048280:zcFtLpcp…"
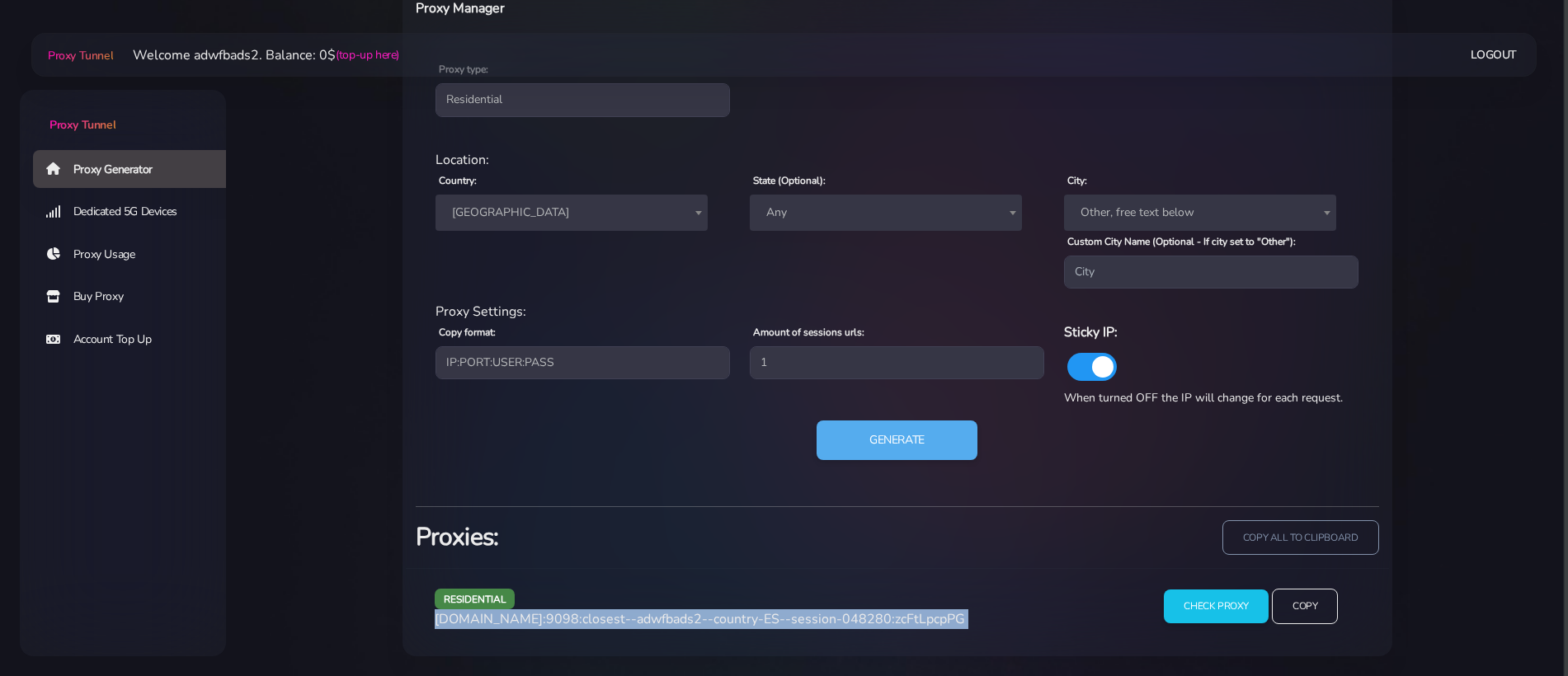
scroll to position [689, 0]
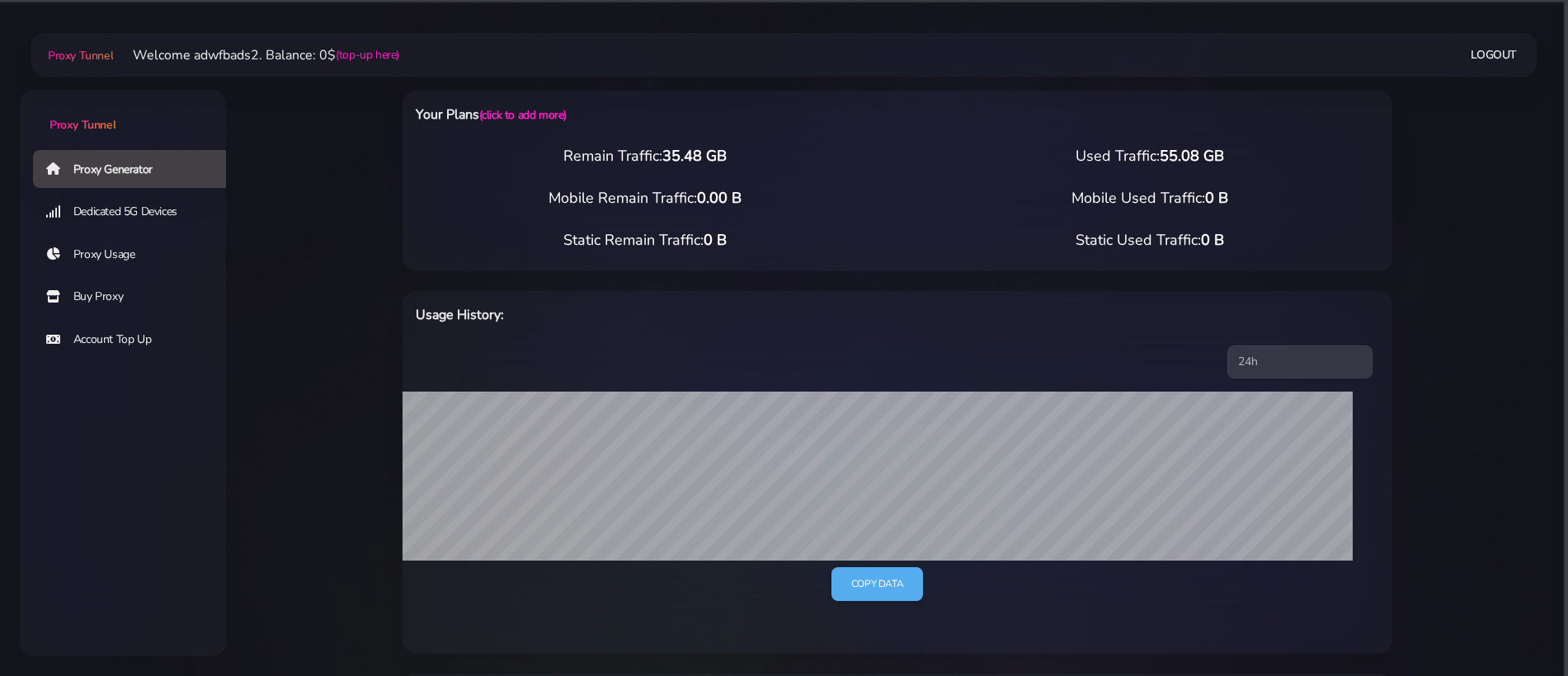
select select "US"
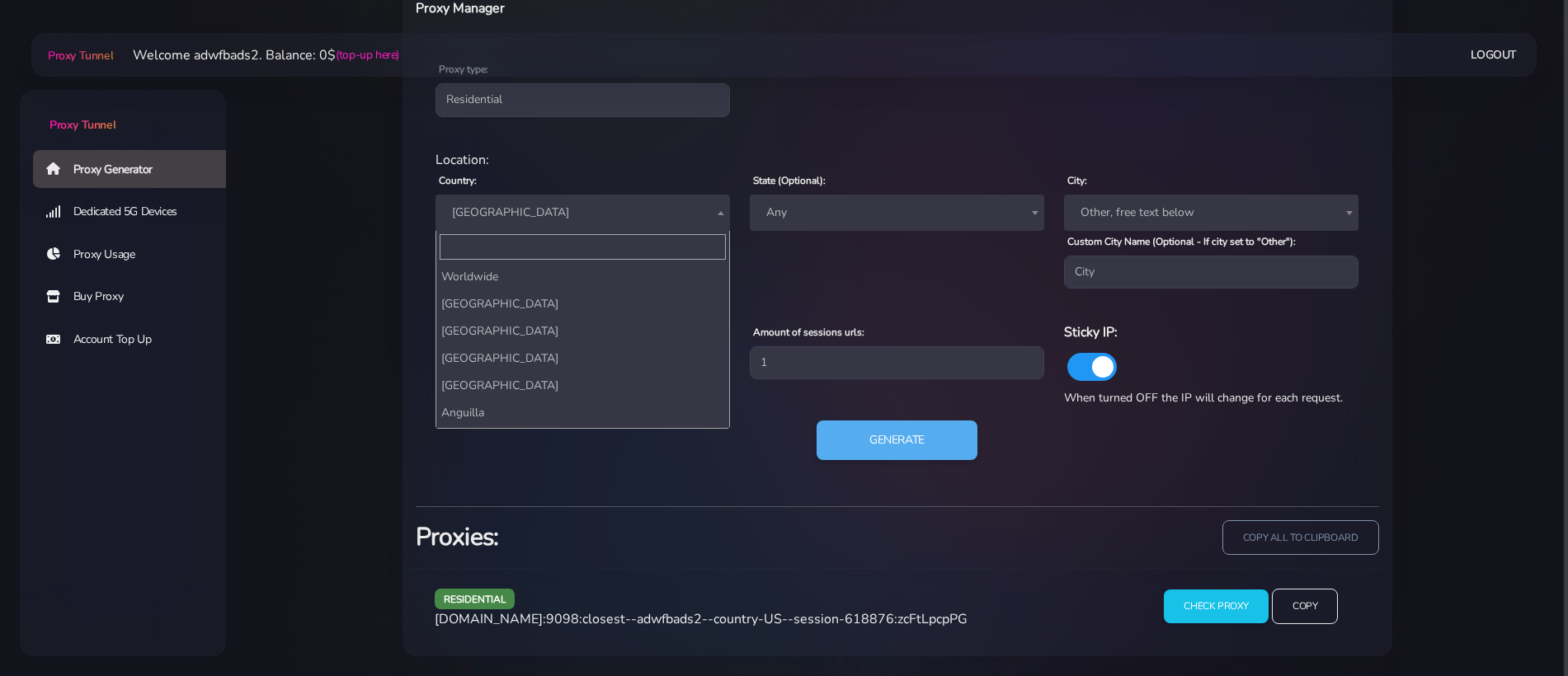
click at [561, 220] on span "[GEOGRAPHIC_DATA]" at bounding box center [582, 212] width 274 height 23
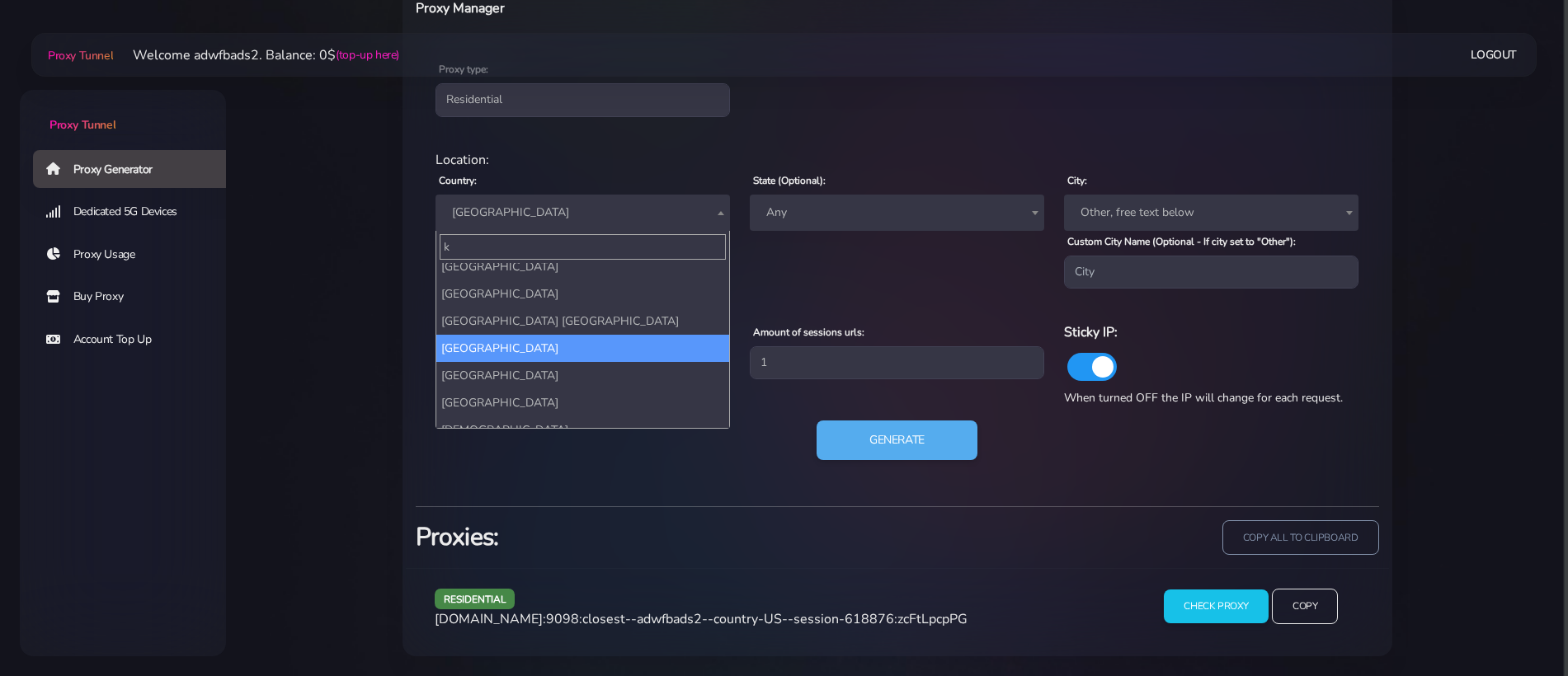
scroll to position [0, 0]
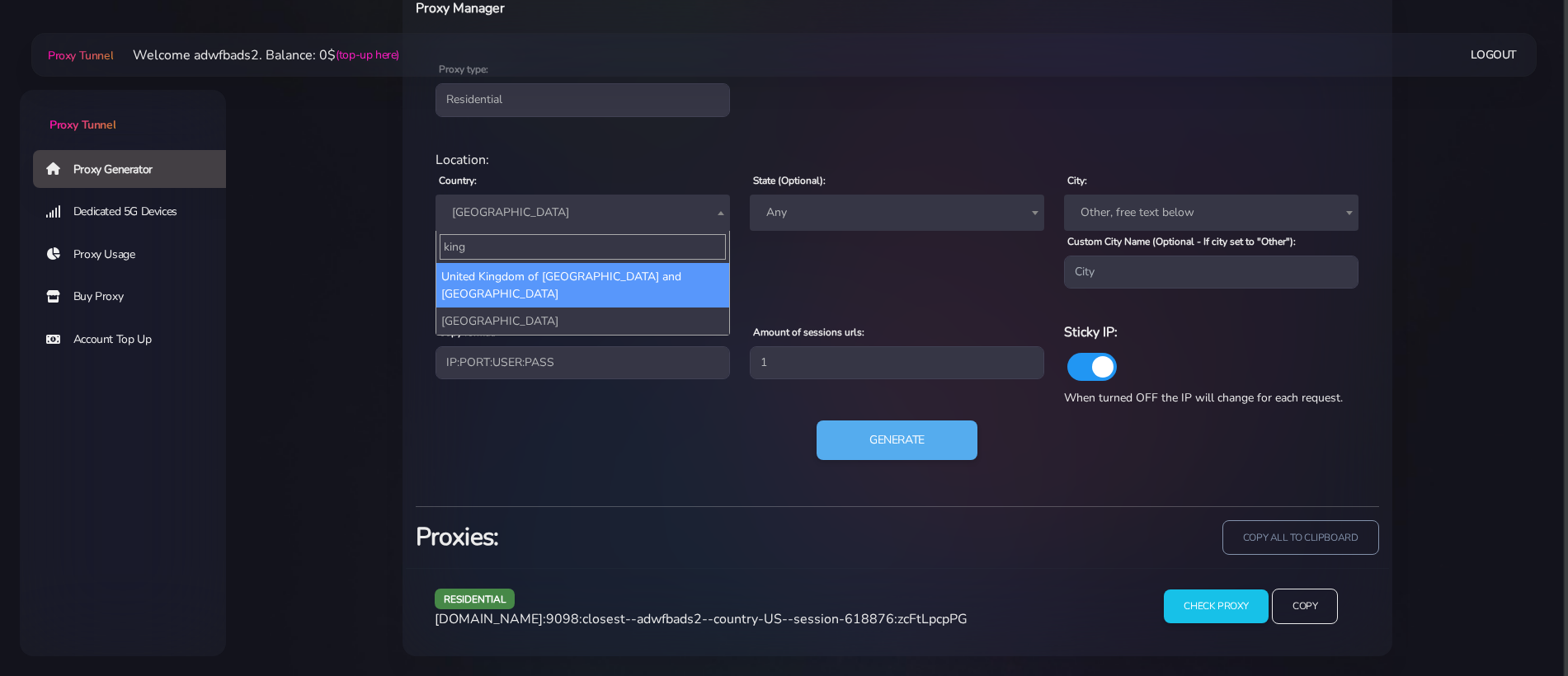
type input "kingd"
select select "UK"
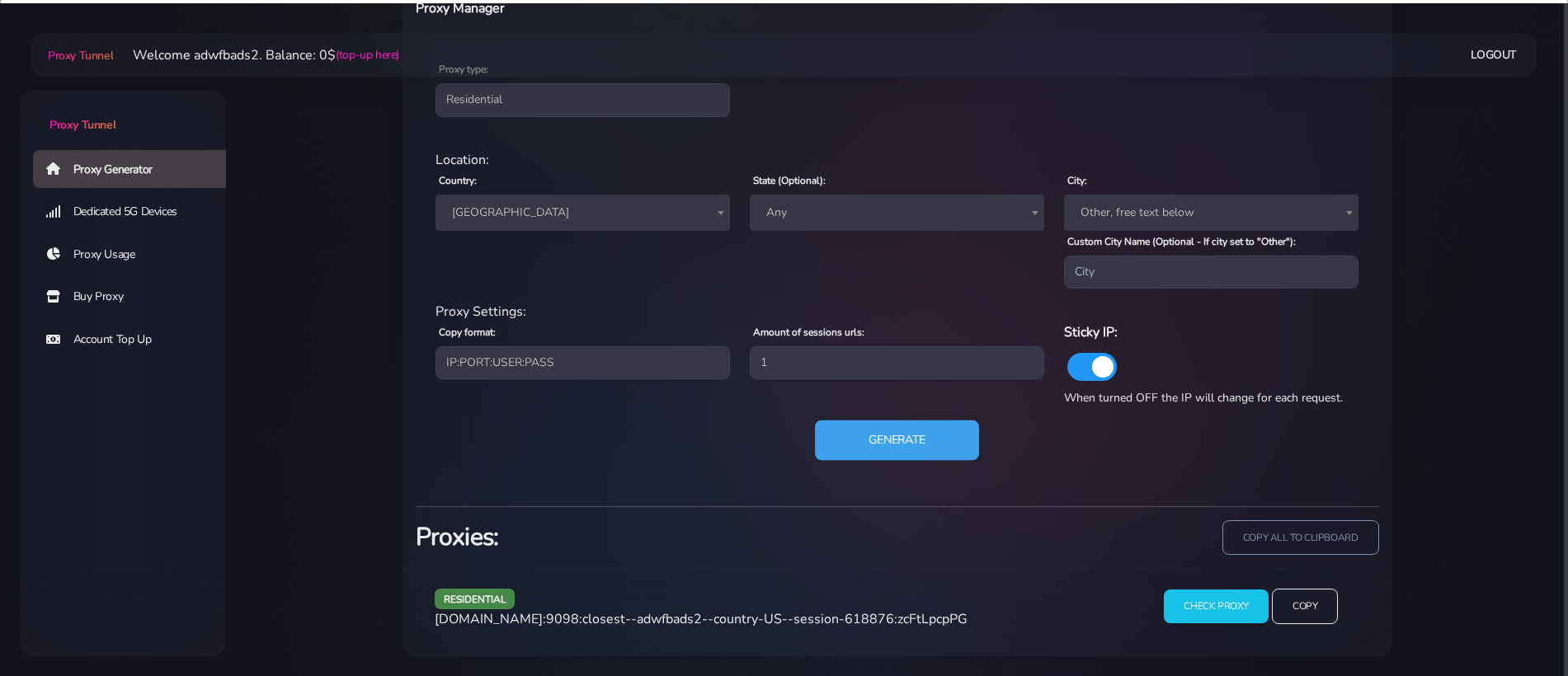
click at [889, 437] on button "Generate" at bounding box center [897, 440] width 164 height 41
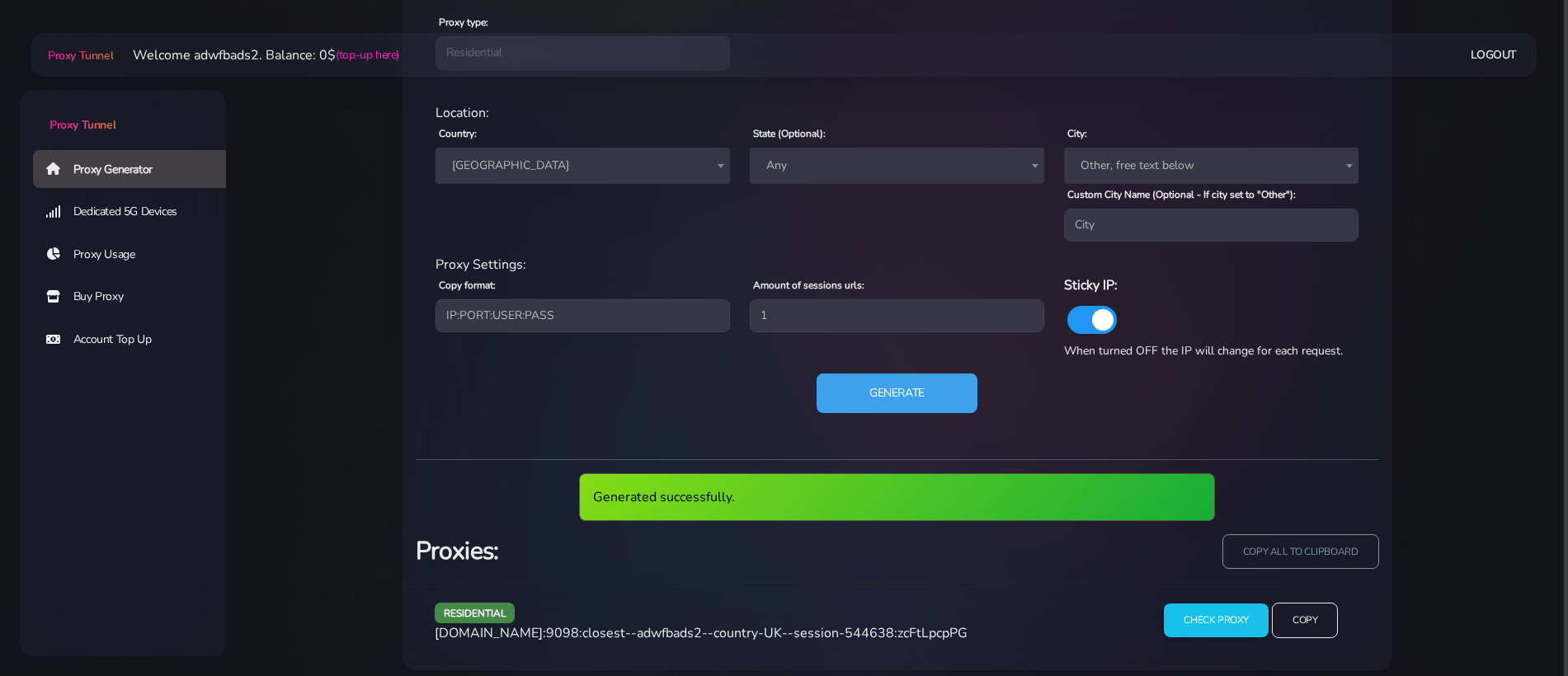
scroll to position [750, 0]
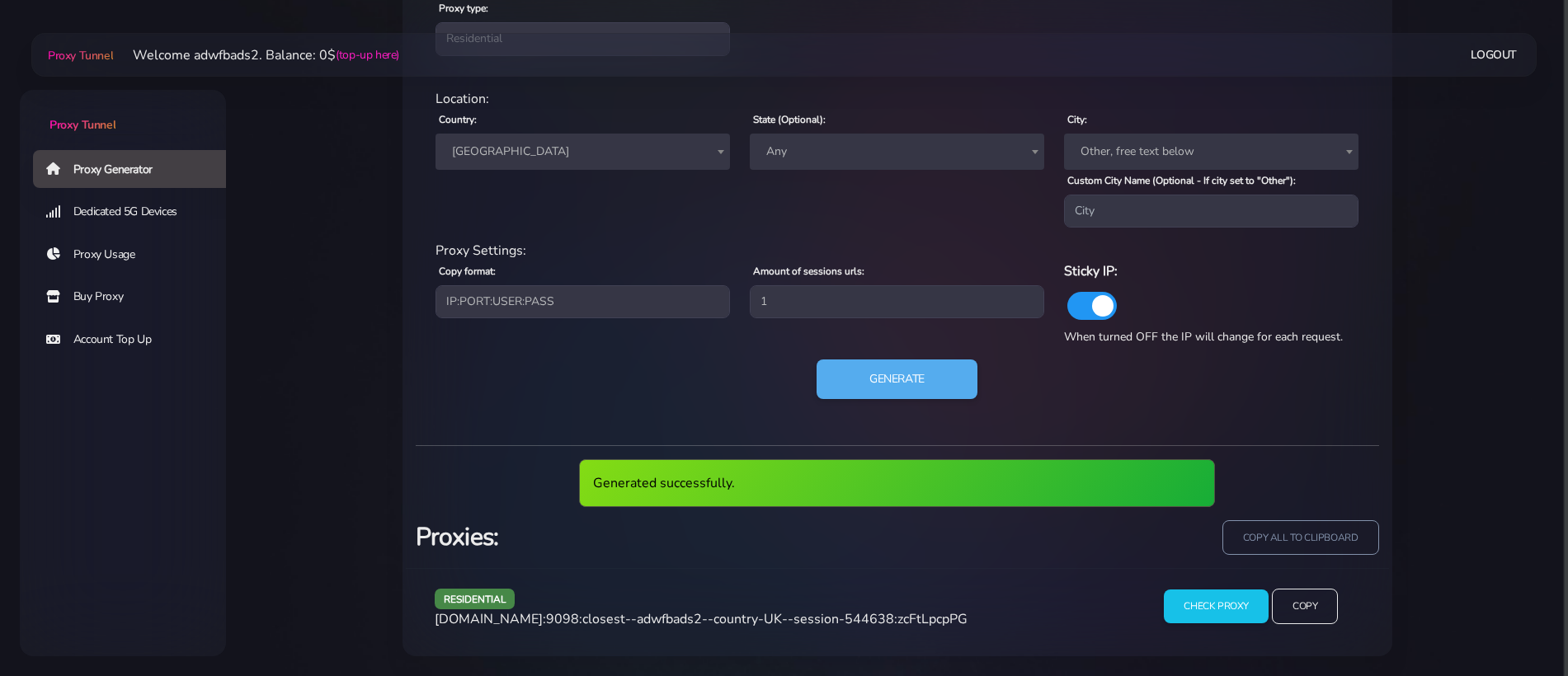
click at [776, 621] on span "[DOMAIN_NAME]:9098:closest--adwfbads2--country-UK--session-544638:zcFtLpcpPG" at bounding box center [701, 618] width 533 height 18
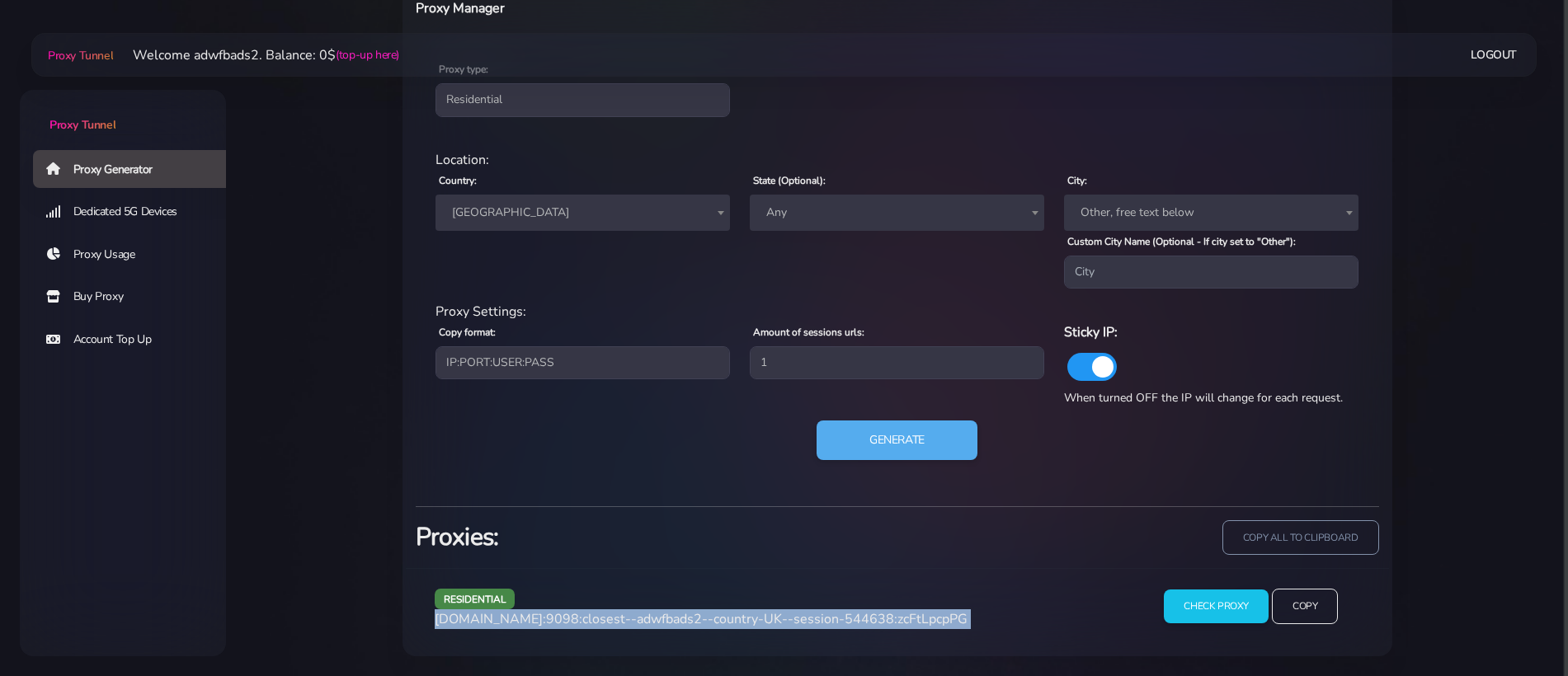
click at [776, 621] on span "[DOMAIN_NAME]:9098:closest--adwfbads2--country-UK--session-544638:zcFtLpcpPG" at bounding box center [701, 618] width 533 height 18
copy div "[DOMAIN_NAME]:9098:closest--adwfbads2--country-UK--session-544638:zcFtLpcpPG"
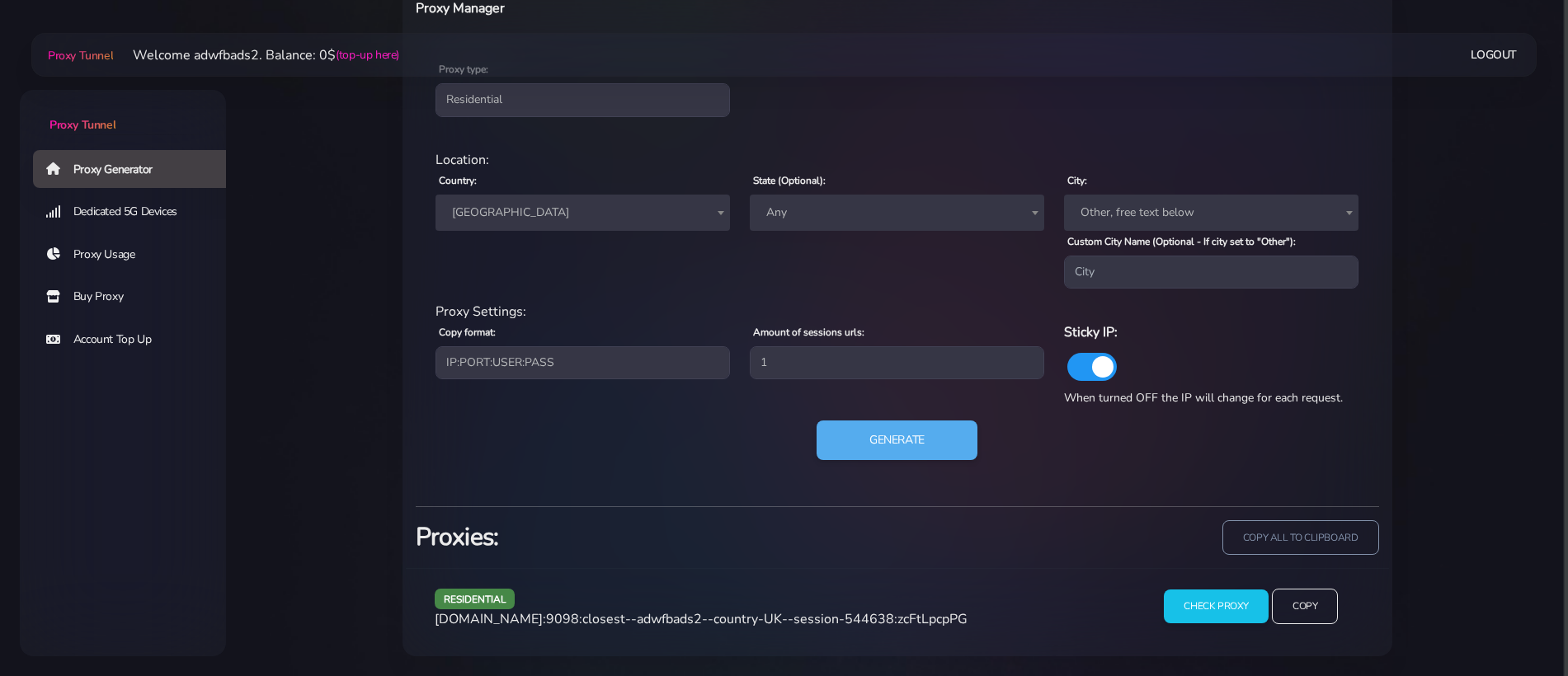
click at [573, 217] on span "[GEOGRAPHIC_DATA]" at bounding box center [582, 212] width 274 height 23
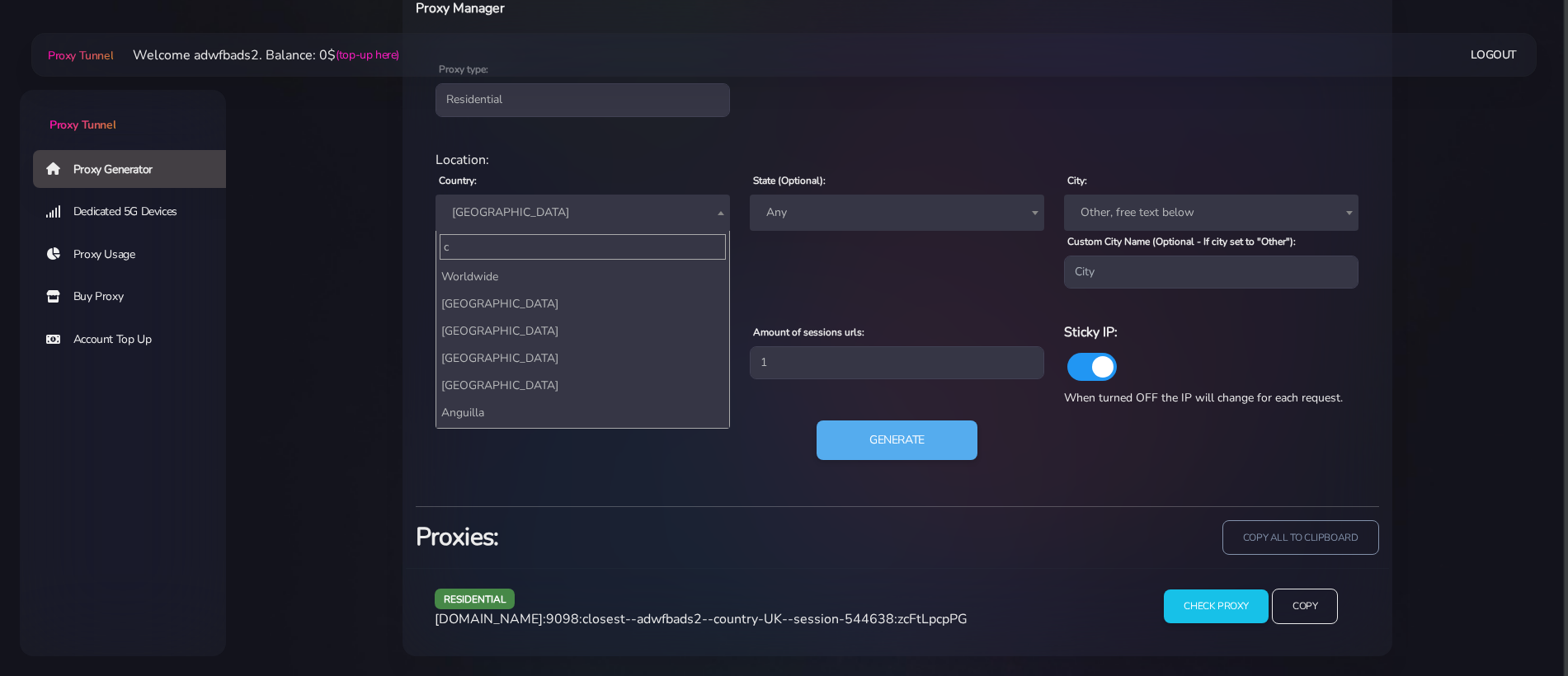
scroll to position [0, 0]
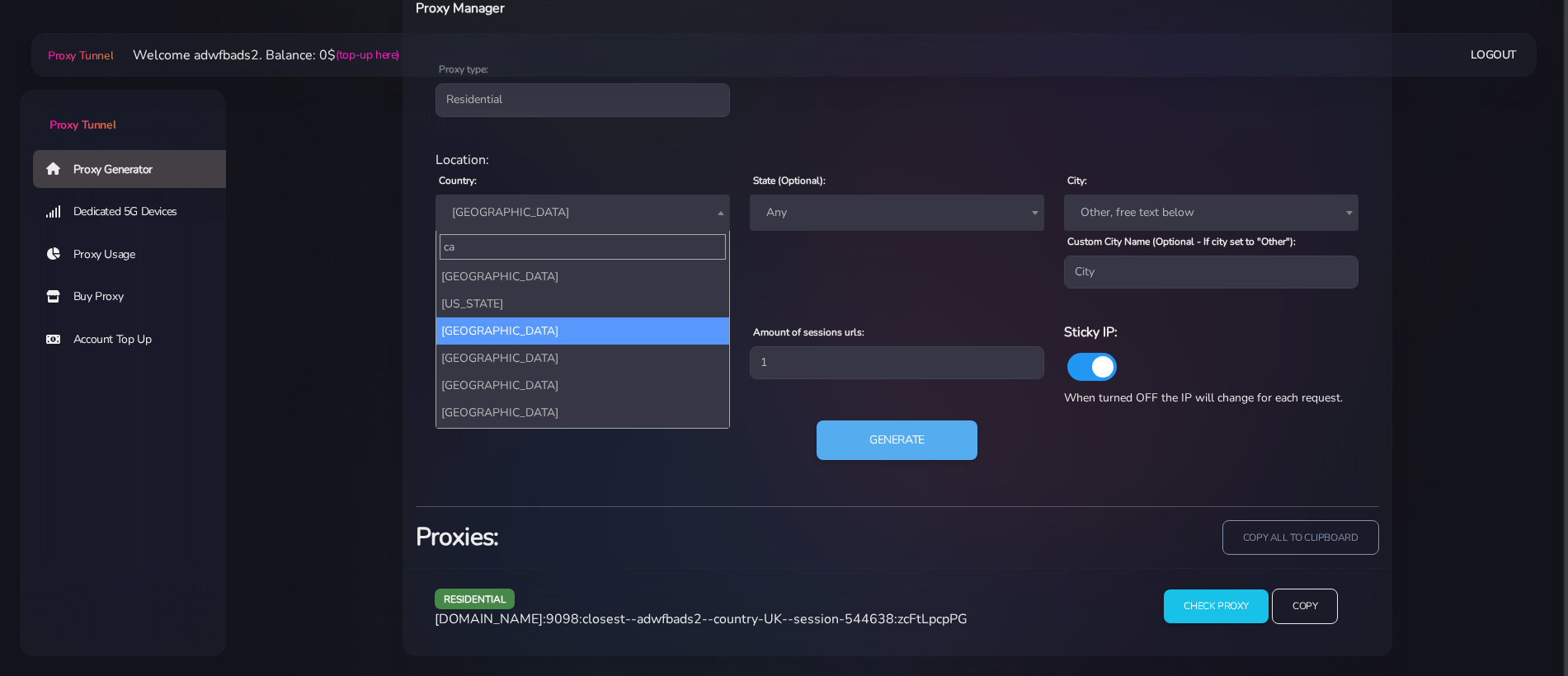
type input "ca"
select select "CA"
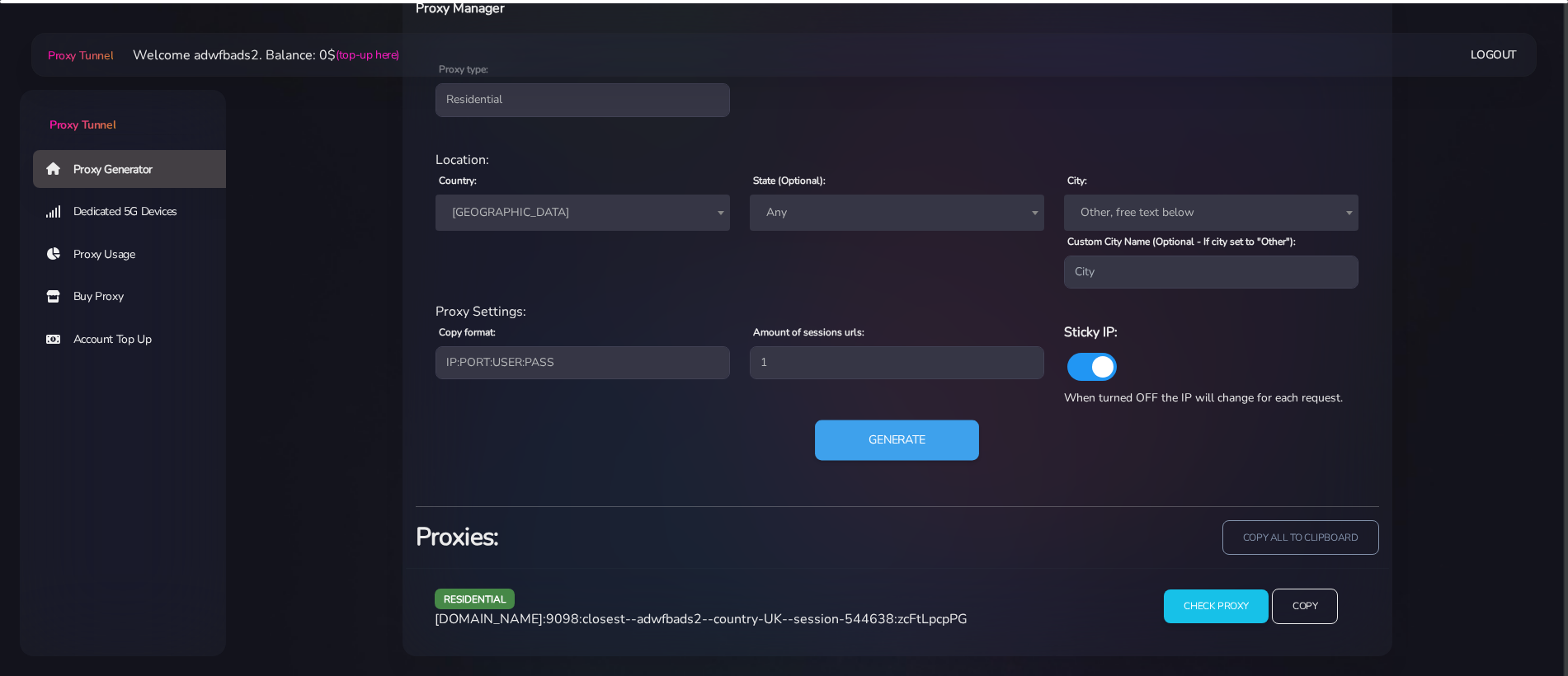
click at [914, 420] on div "residential Location: Country: Worldwide [GEOGRAPHIC_DATA] [GEOGRAPHIC_DATA] [G…" at bounding box center [898, 315] width 964 height 356
click at [908, 428] on button "Generate" at bounding box center [897, 440] width 164 height 41
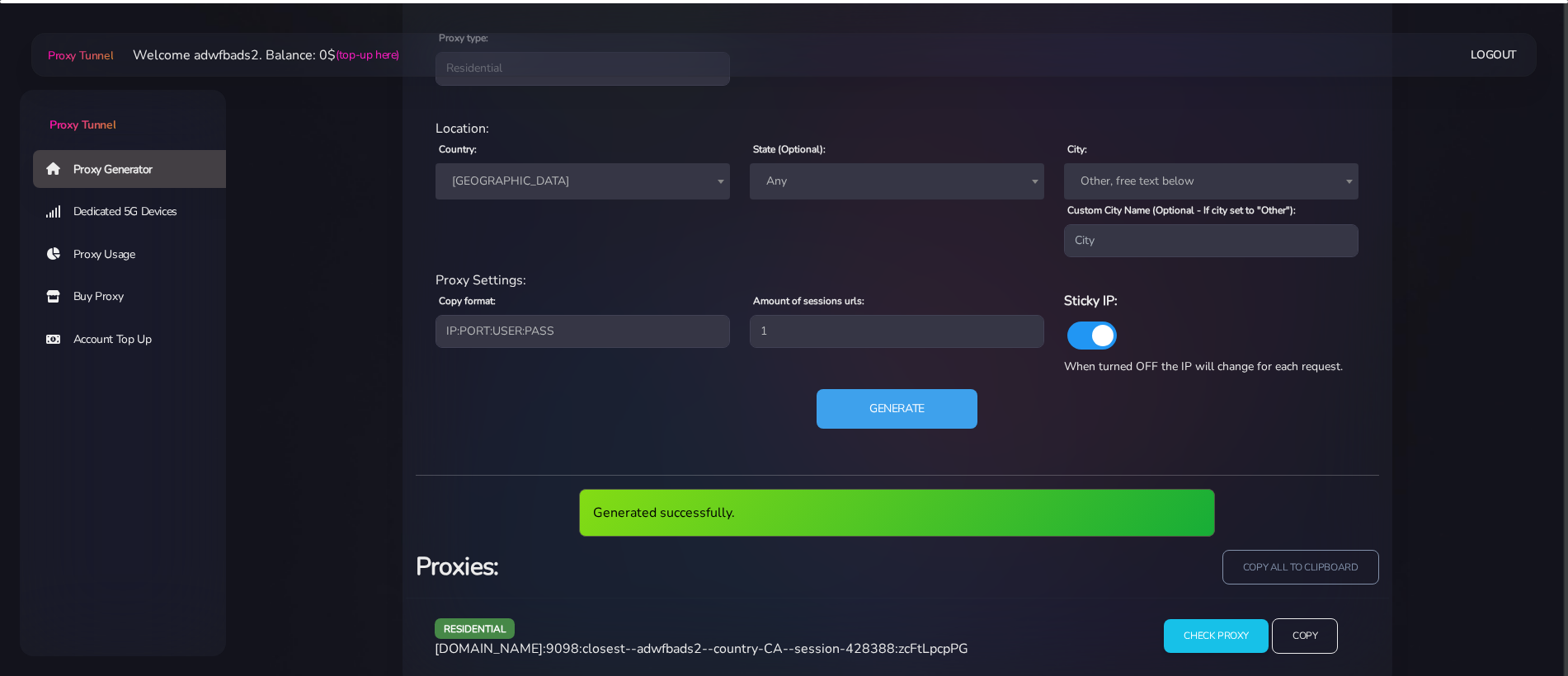
scroll to position [750, 0]
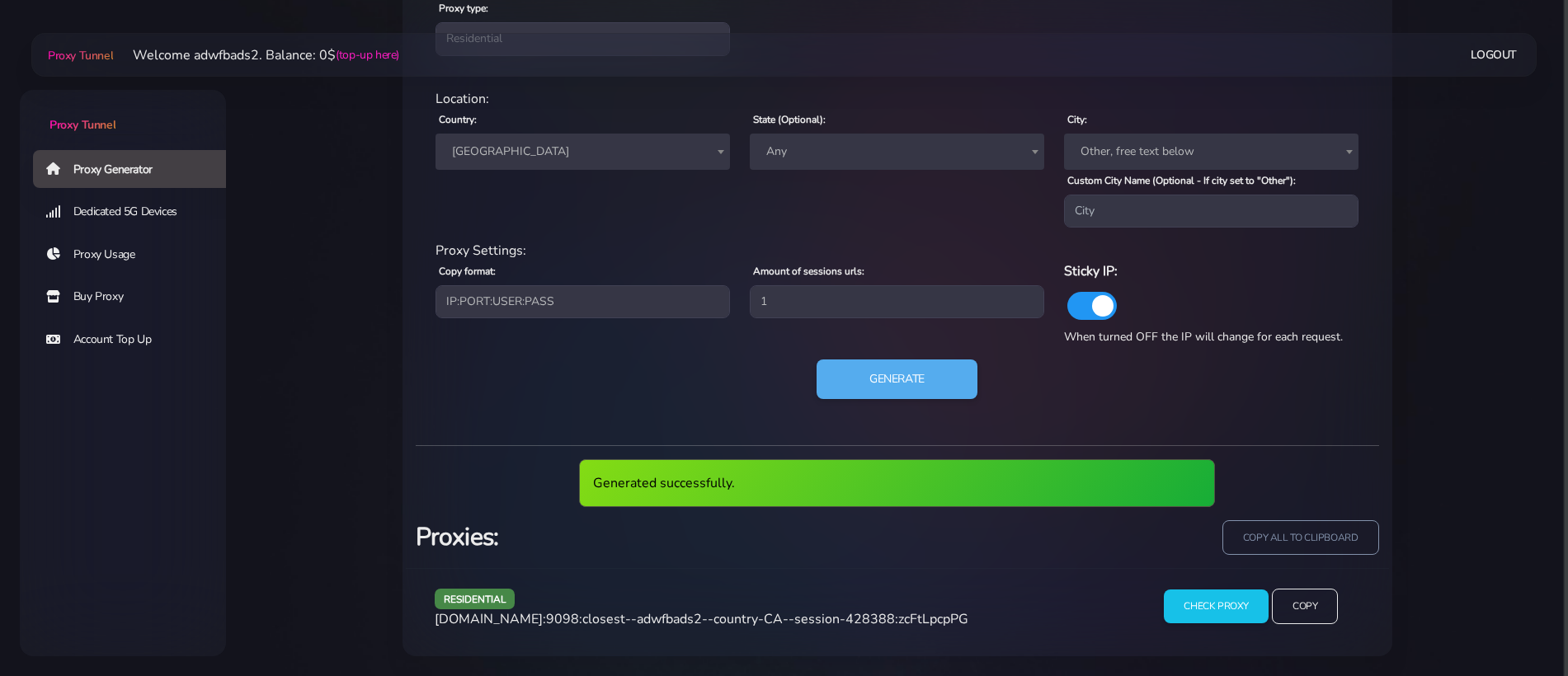
click at [746, 616] on span "[DOMAIN_NAME]:9098:closest--adwfbads2--country-CA--session-428388:zcFtLpcpPG" at bounding box center [701, 618] width 534 height 18
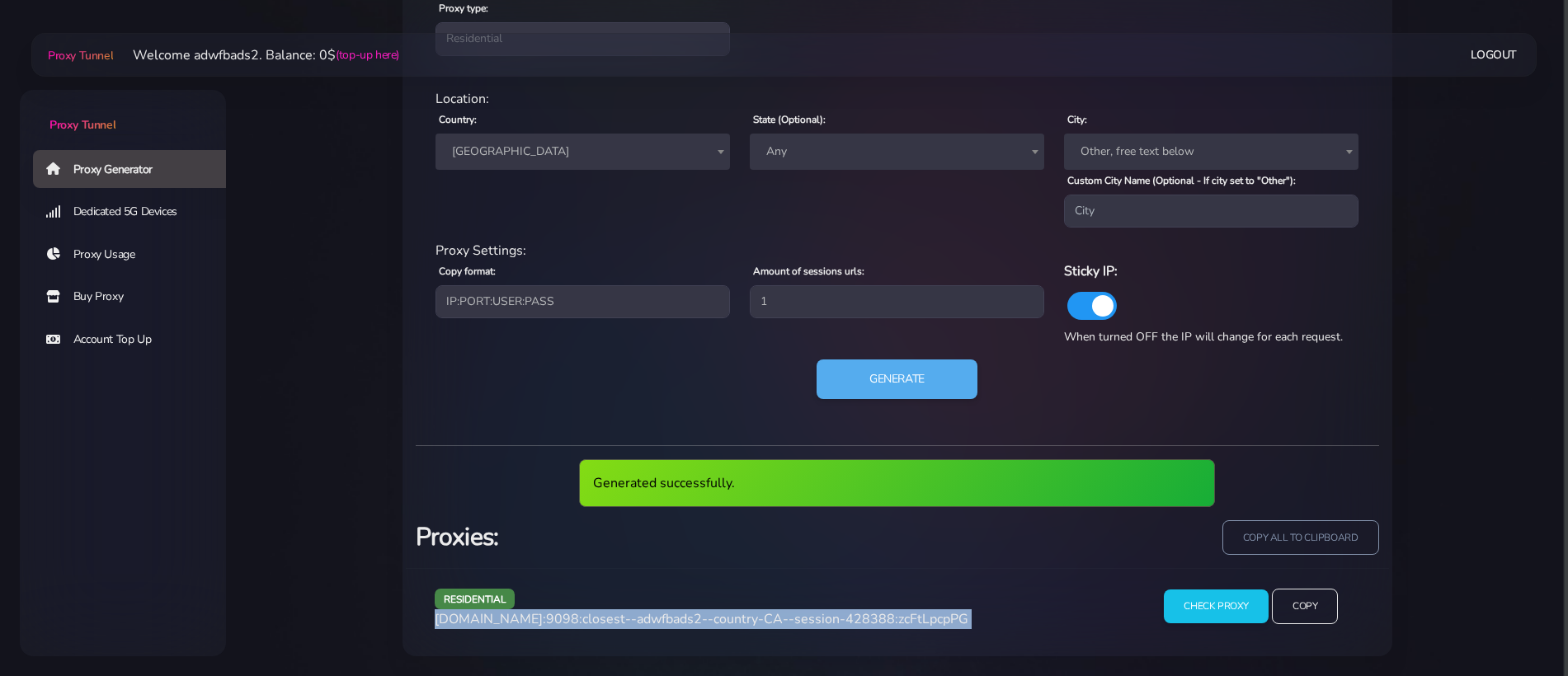
click at [746, 616] on span "[DOMAIN_NAME]:9098:closest--adwfbads2--country-CA--session-428388:zcFtLpcpPG" at bounding box center [701, 618] width 534 height 18
copy div "[DOMAIN_NAME]:9098:closest--adwfbads2--country-CA--session-428388:zcFtLpcpPG"
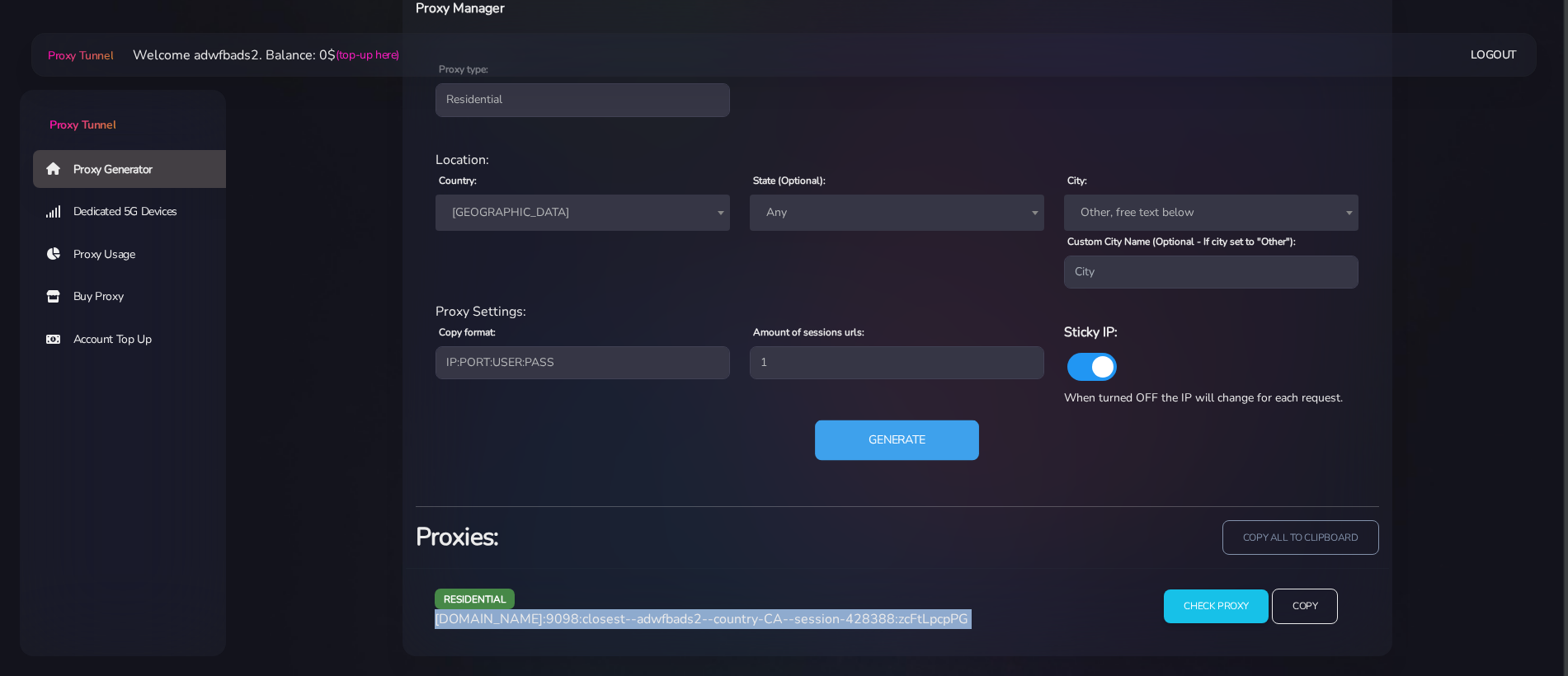
click at [867, 443] on button "Generate" at bounding box center [897, 440] width 164 height 41
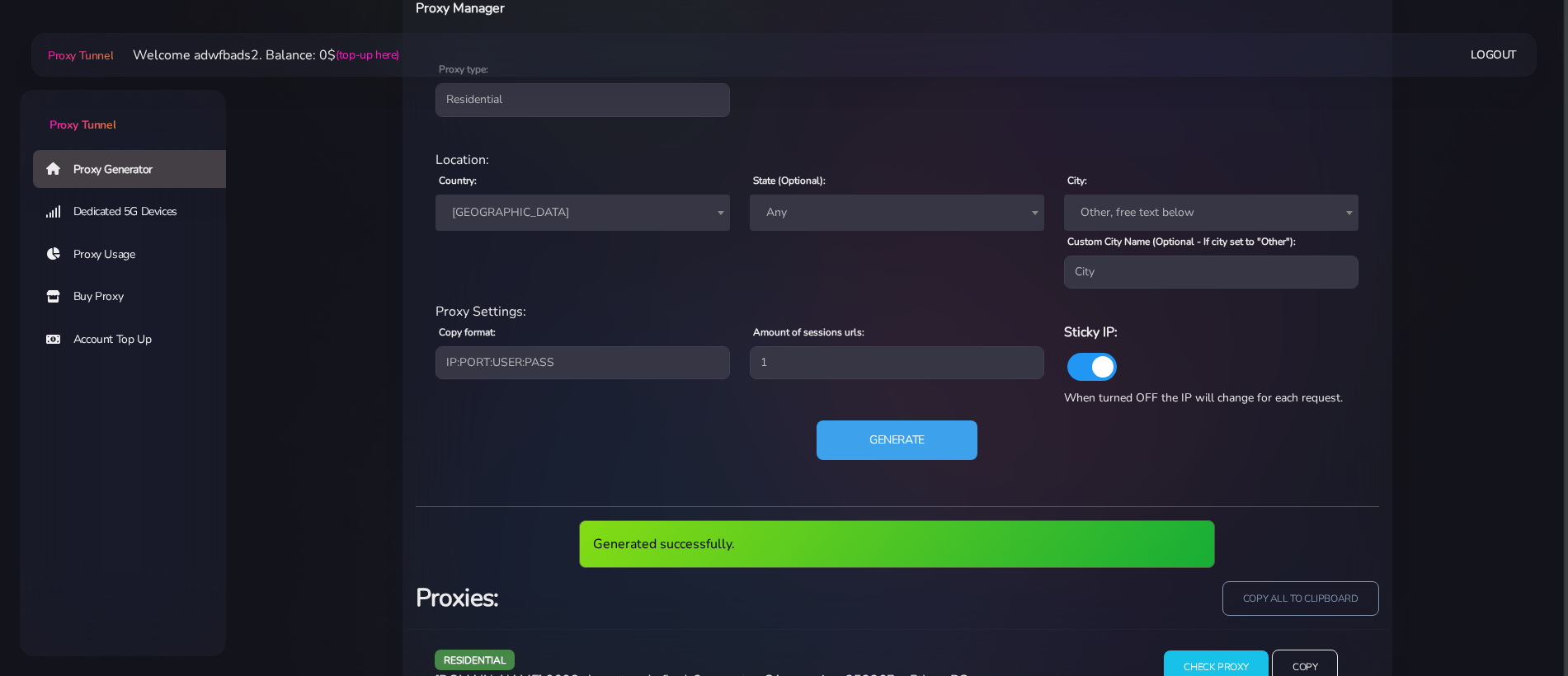
scroll to position [750, 0]
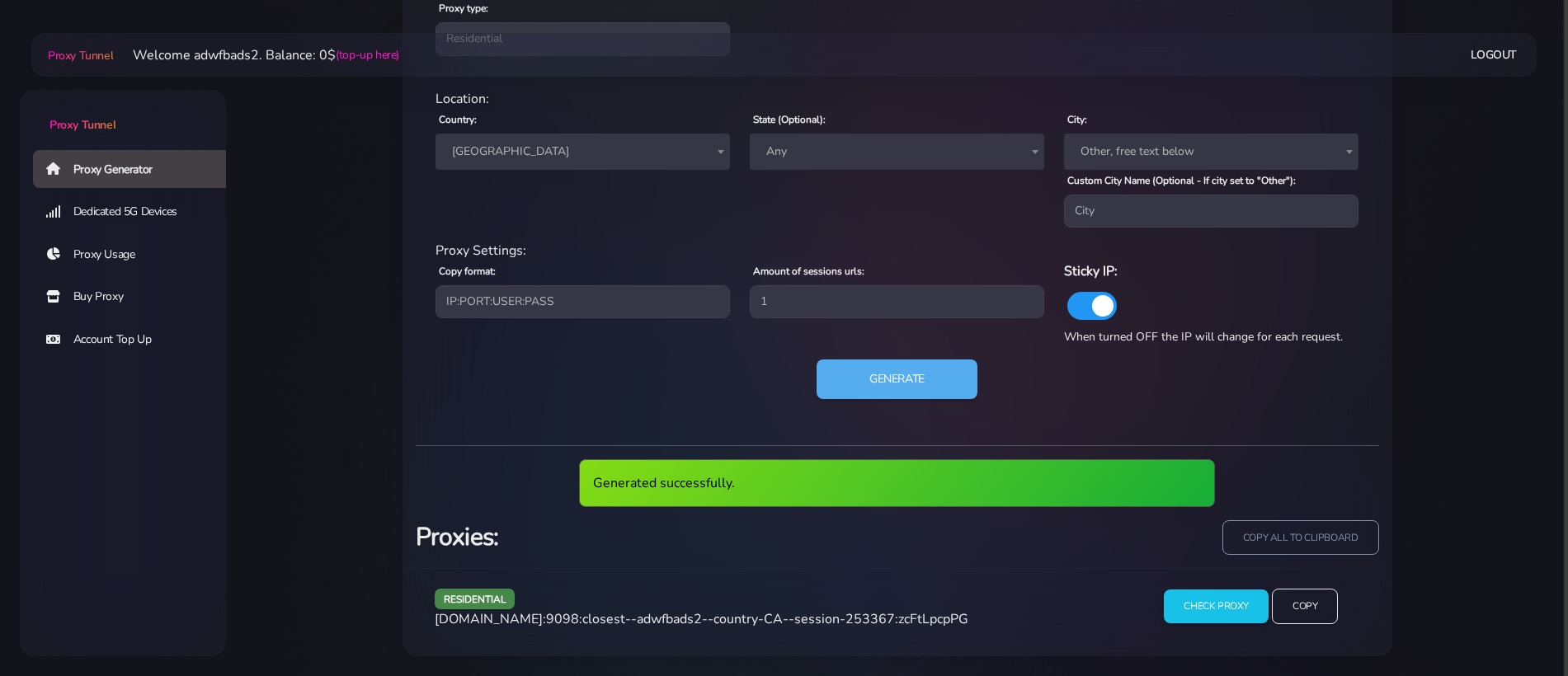
click at [731, 622] on span "[DOMAIN_NAME]:9098:closest--adwfbads2--country-CA--session-253367:zcFtLpcpPG" at bounding box center [701, 618] width 534 height 18
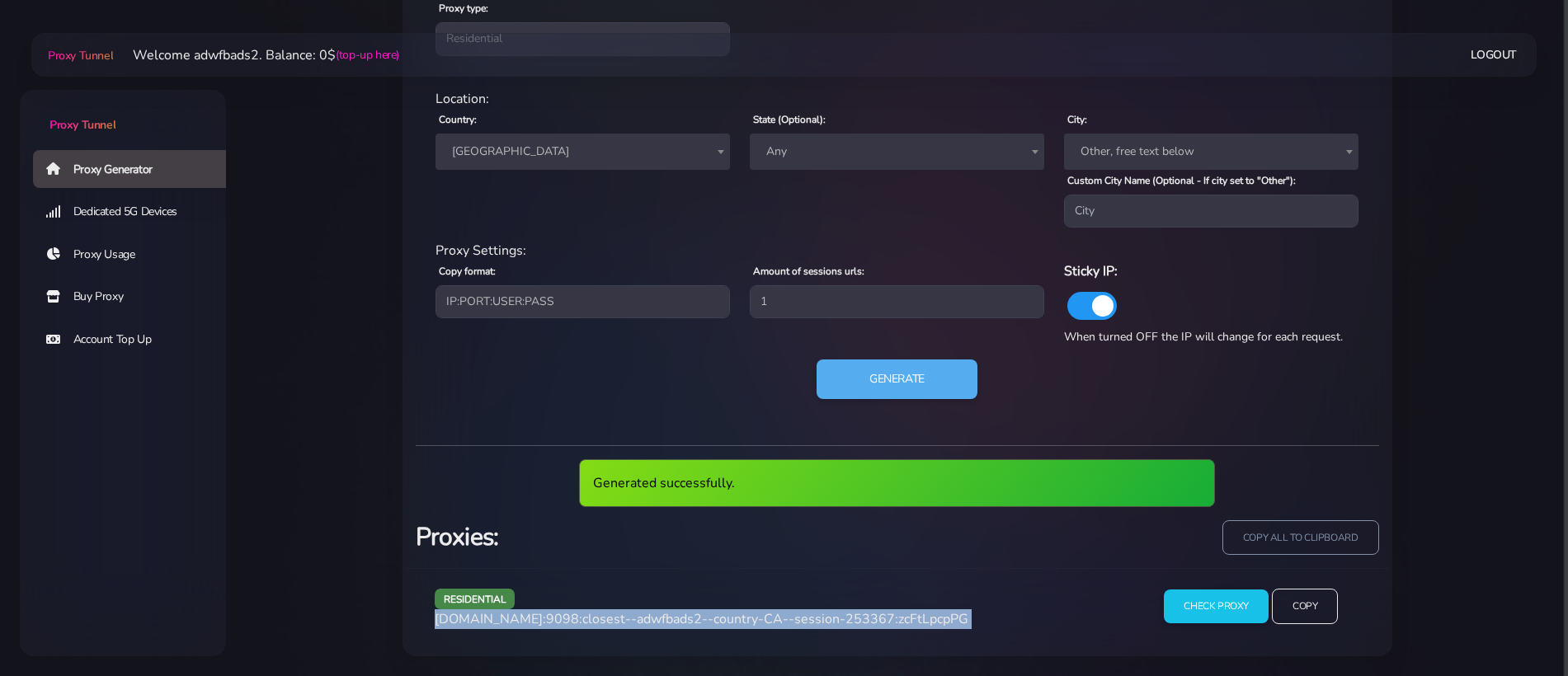
click at [731, 622] on span "[DOMAIN_NAME]:9098:closest--adwfbads2--country-CA--session-253367:zcFtLpcpPG" at bounding box center [701, 618] width 534 height 18
copy div "[DOMAIN_NAME]:9098:closest--adwfbads2--country-CA--session-253367:zcFtLpcpPG"
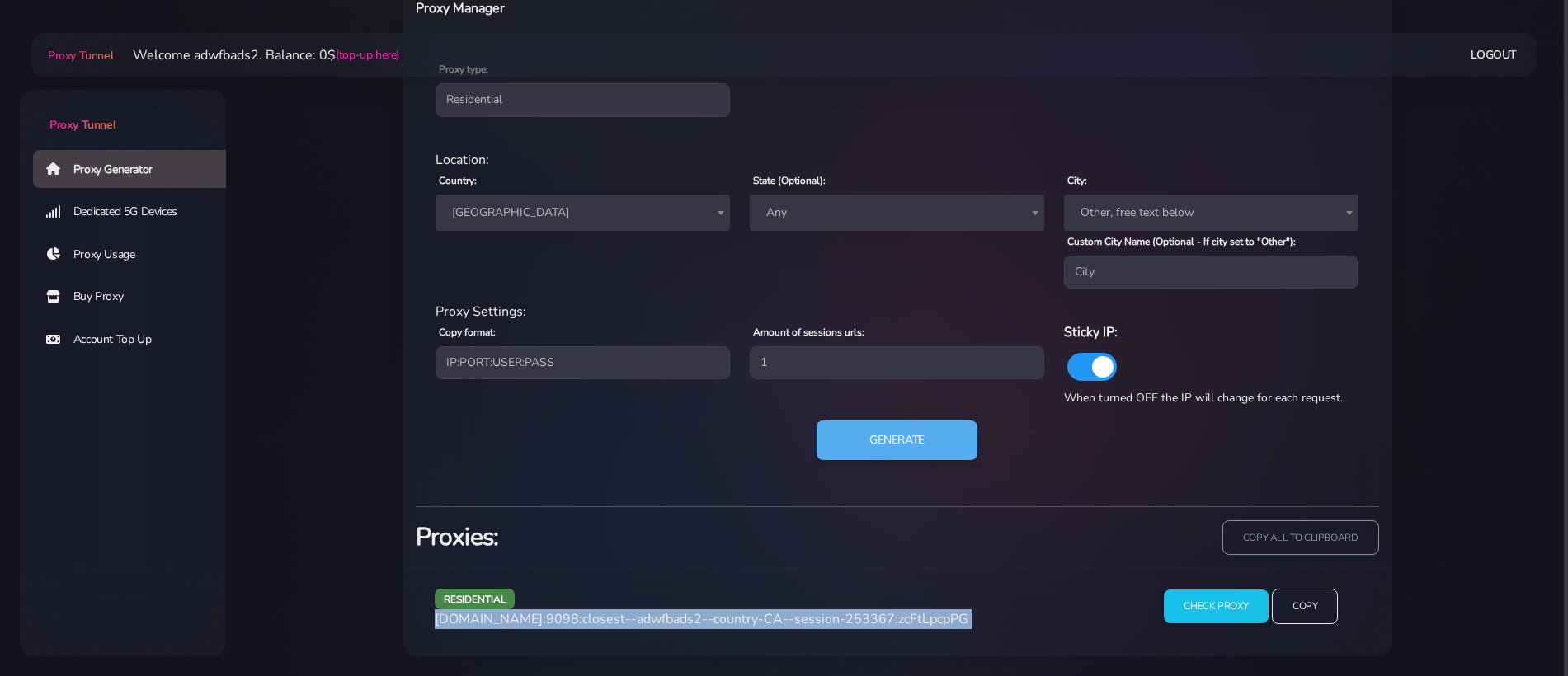
scroll to position [689, 0]
click at [860, 433] on button "Generate" at bounding box center [897, 440] width 164 height 41
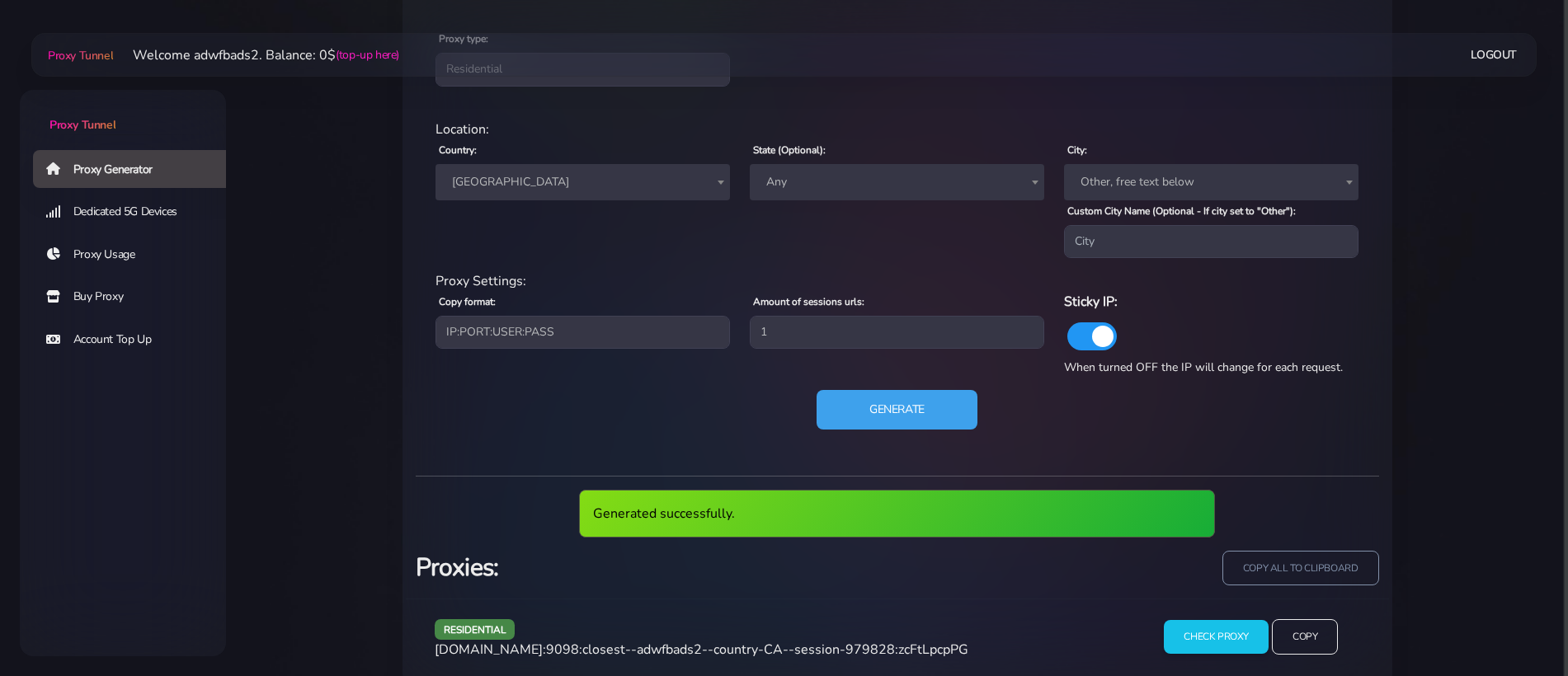
scroll to position [750, 0]
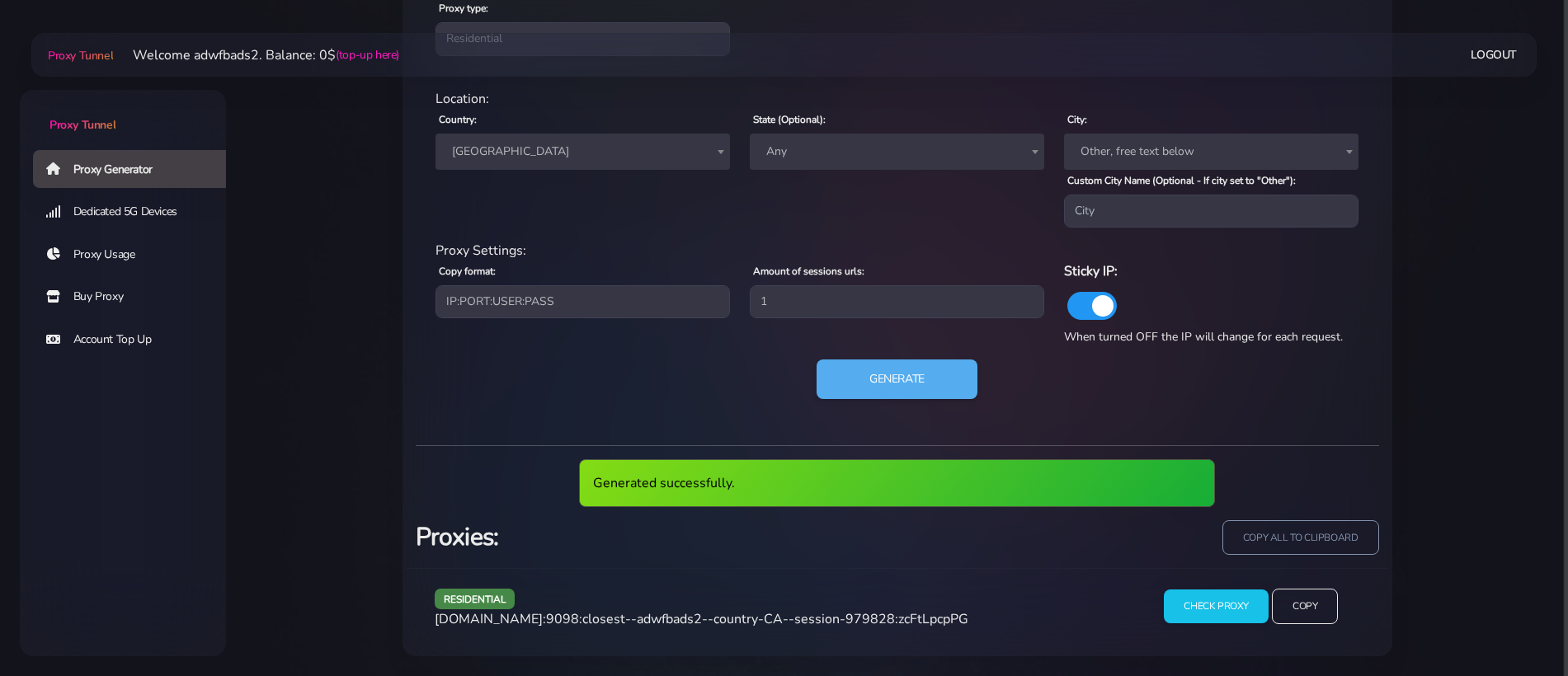
click at [679, 610] on span "[DOMAIN_NAME]:9098:closest--adwfbads2--country-CA--session-979828:zcFtLpcpPG" at bounding box center [701, 618] width 534 height 18
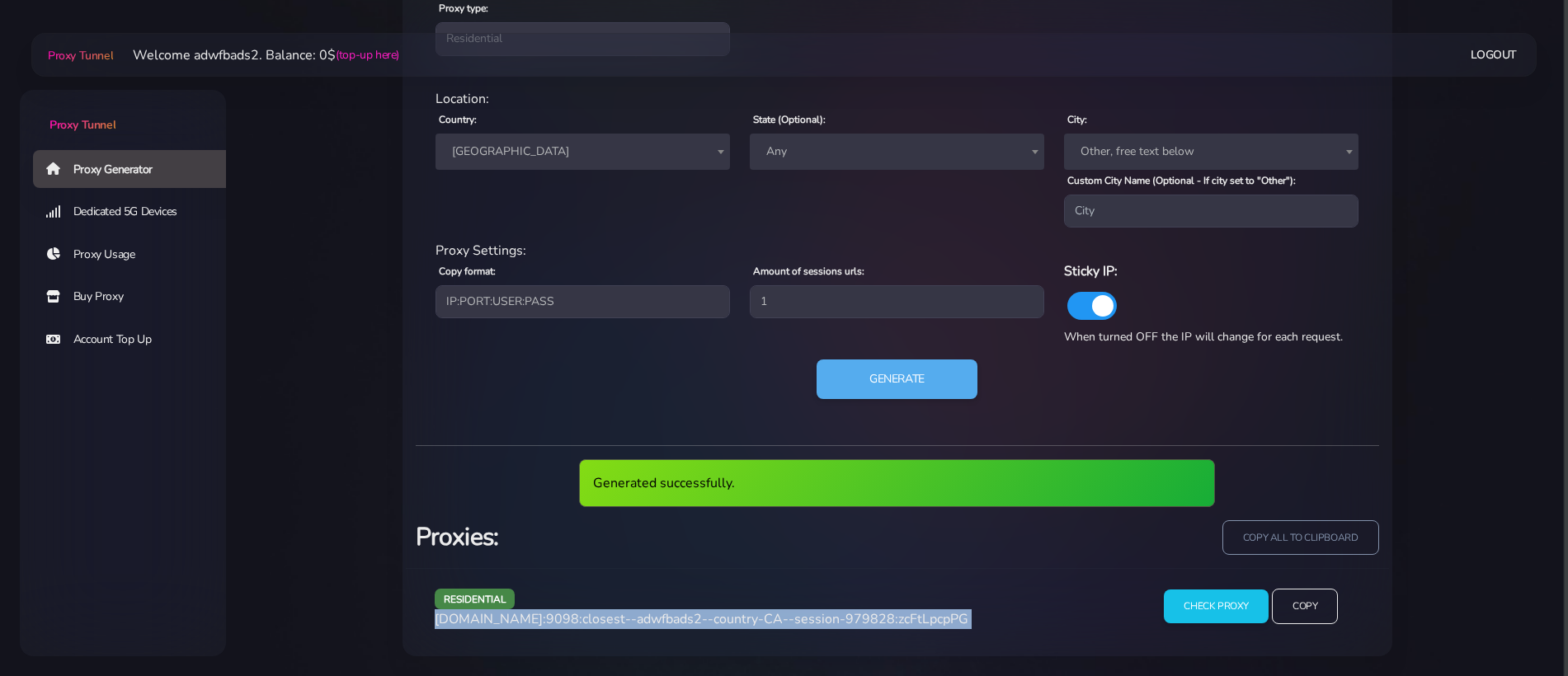
click at [679, 610] on span "[DOMAIN_NAME]:9098:closest--adwfbads2--country-CA--session-979828:zcFtLpcpPG" at bounding box center [701, 618] width 534 height 18
copy div "[DOMAIN_NAME]:9098:closest--adwfbads2--country-CA--session-979828:zcFtLpcpPG"
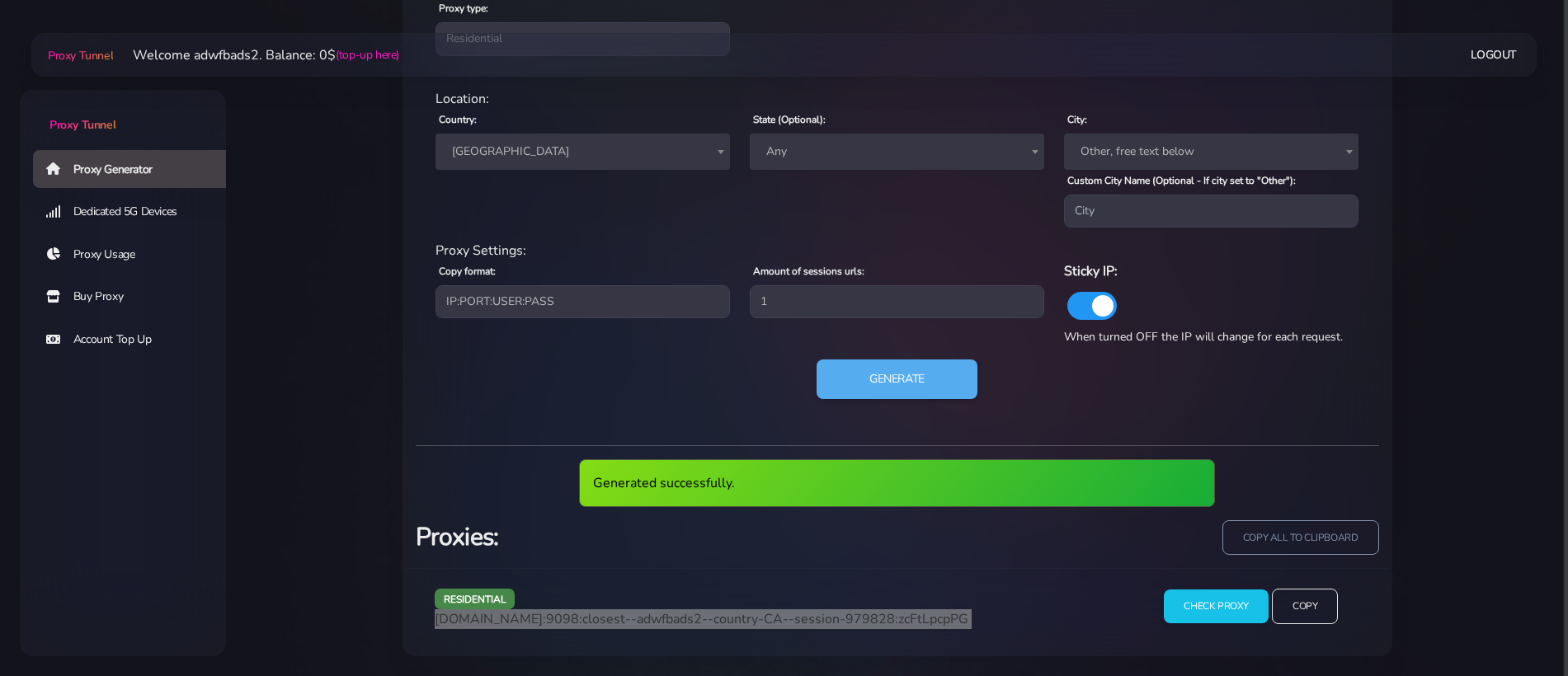
scroll to position [689, 0]
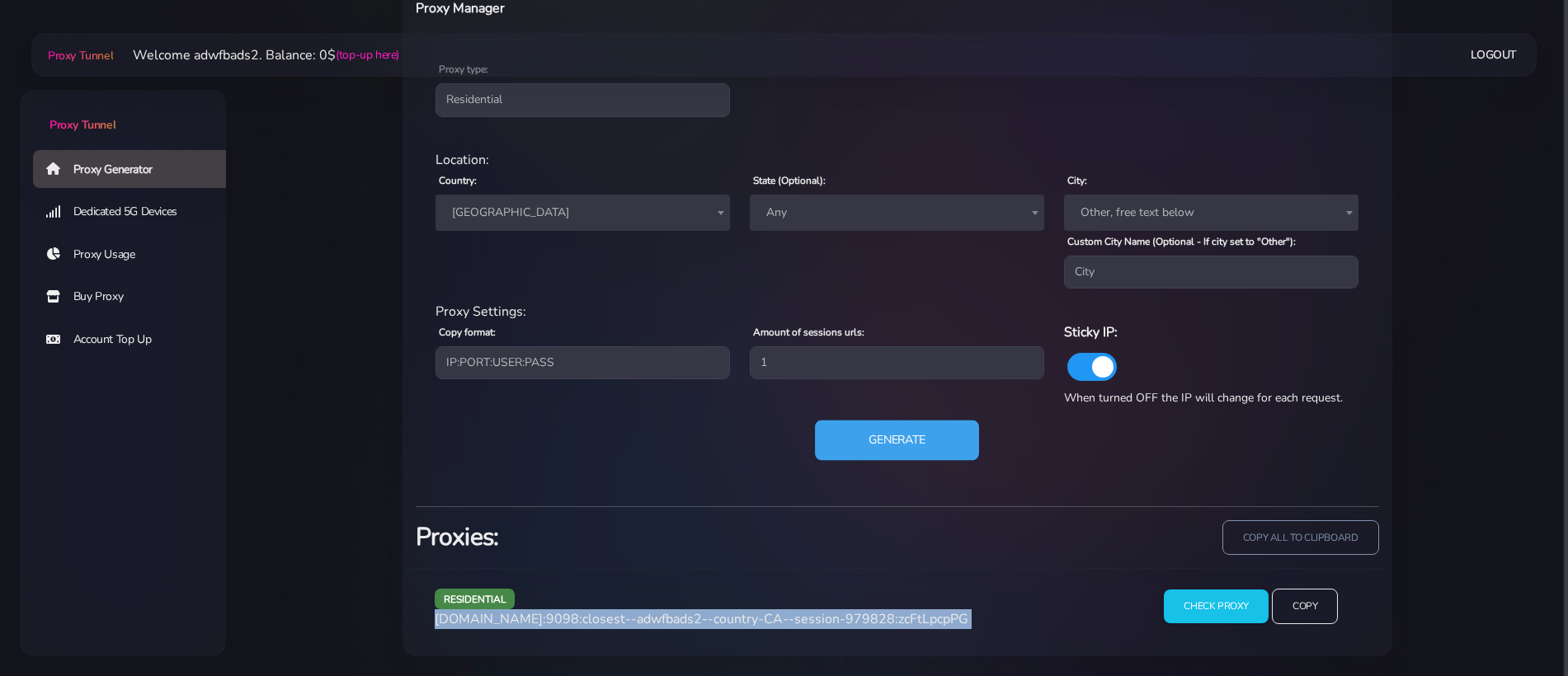
click at [876, 437] on button "Generate" at bounding box center [897, 440] width 164 height 41
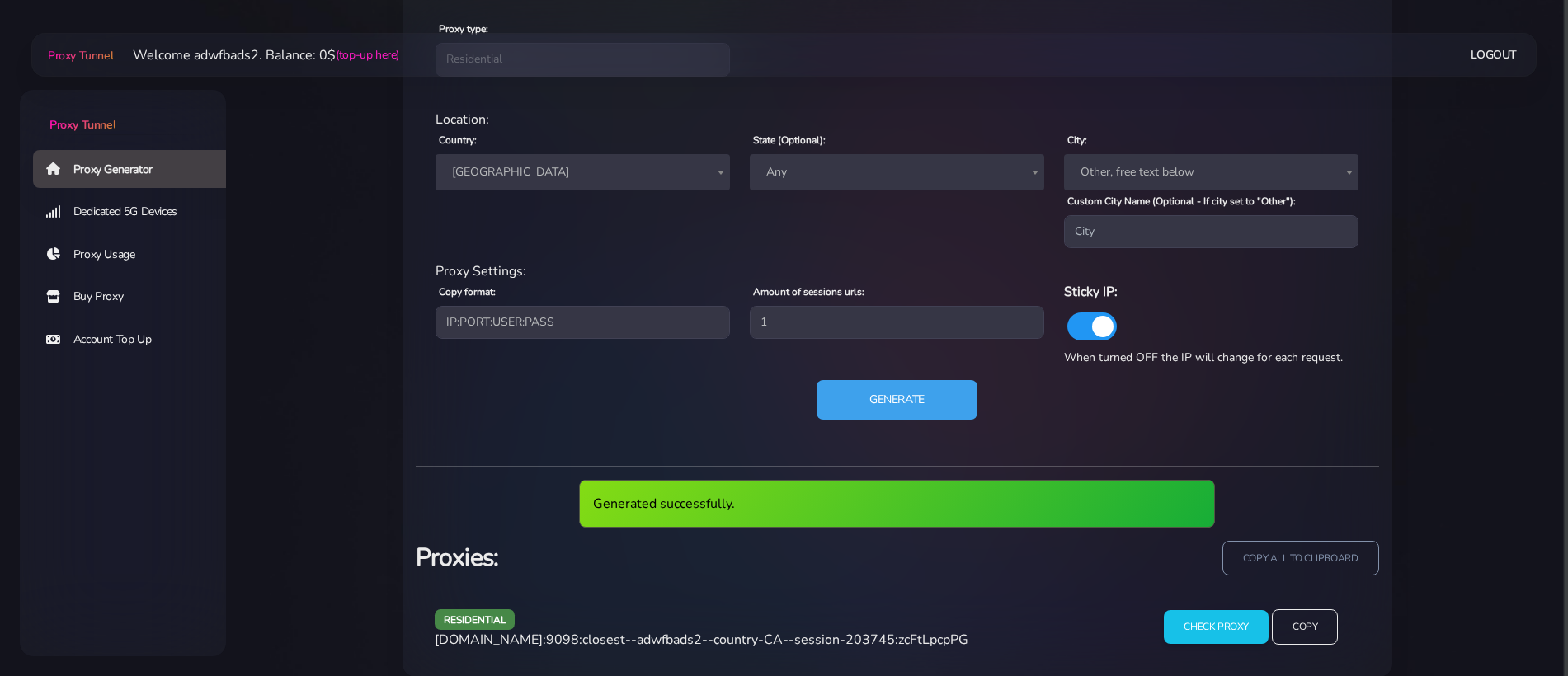
scroll to position [750, 0]
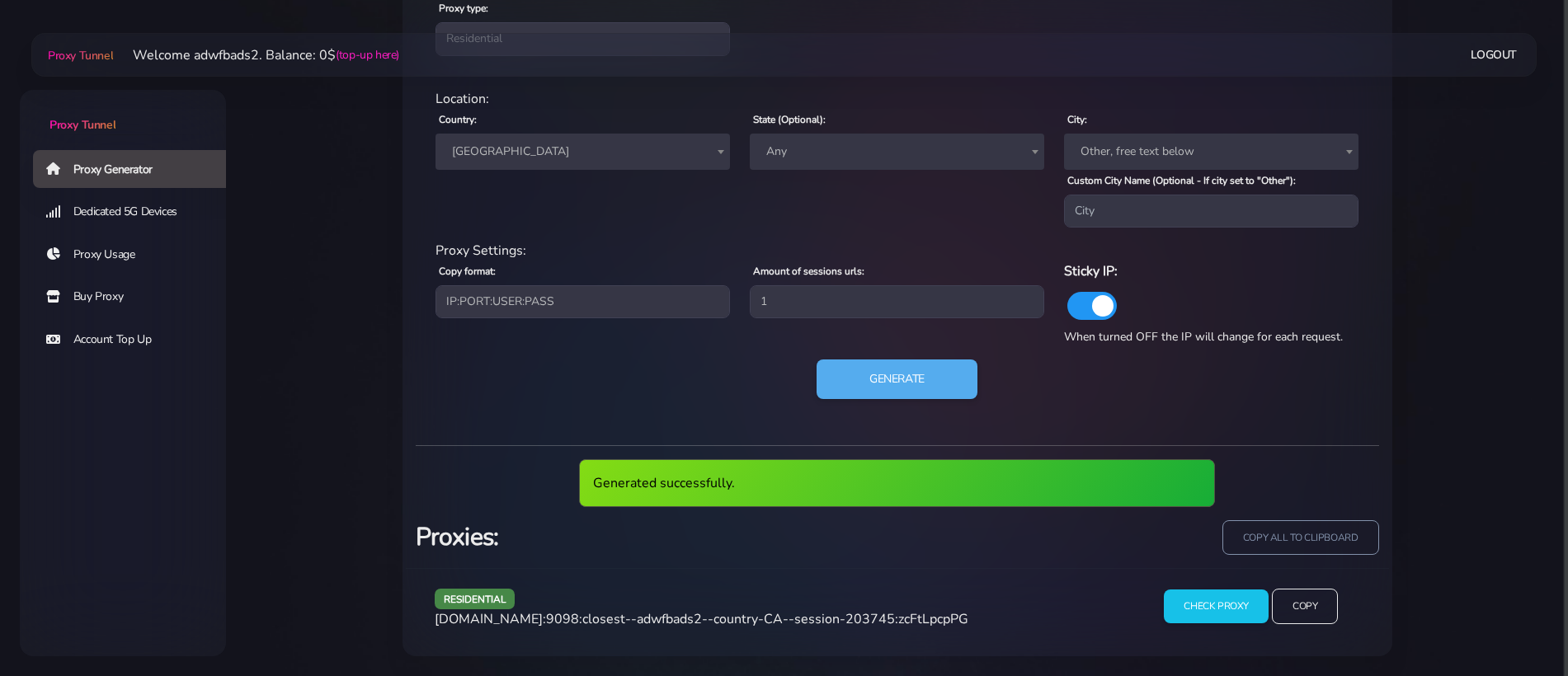
click at [755, 628] on span "[DOMAIN_NAME]:9098:closest--adwfbads2--country-CA--session-203745:zcFtLpcpPG" at bounding box center [701, 618] width 534 height 18
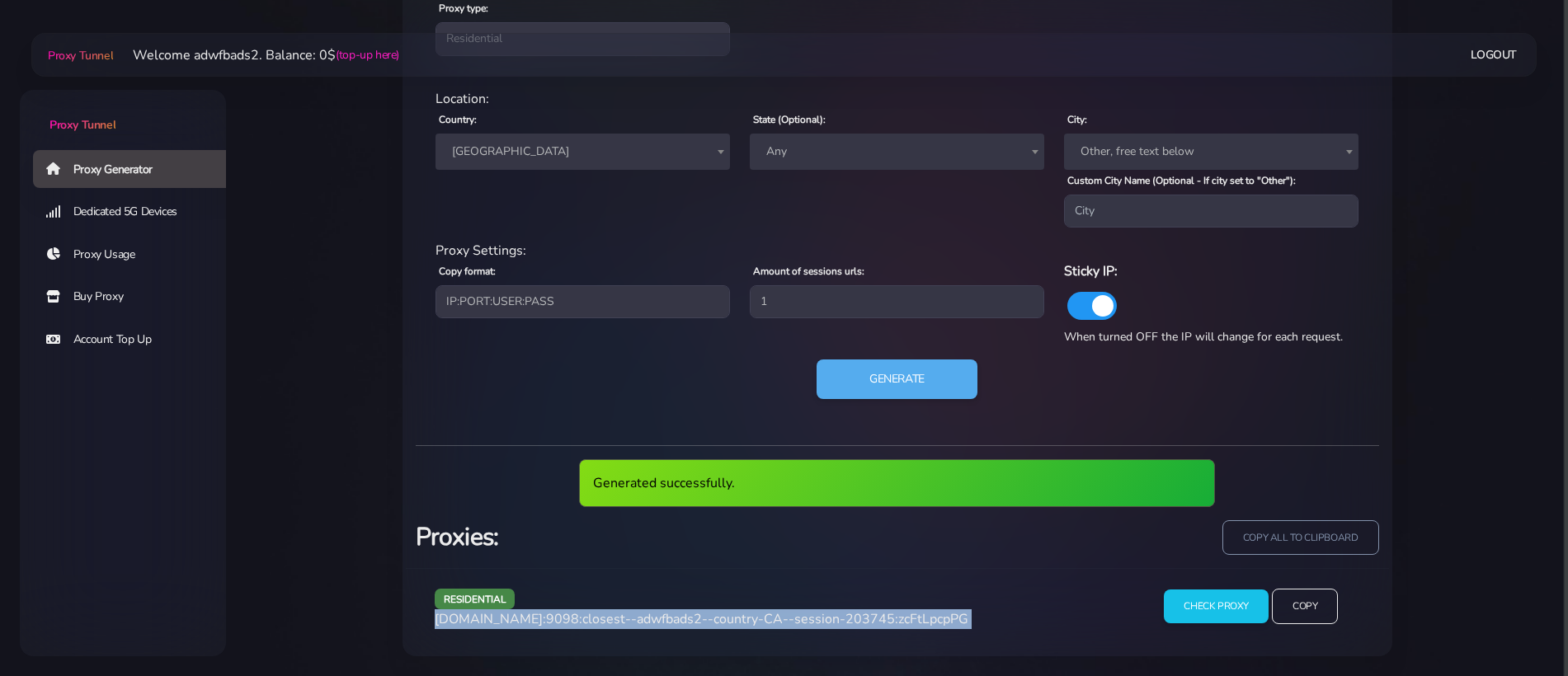
click at [755, 628] on span "[DOMAIN_NAME]:9098:closest--adwfbads2--country-CA--session-203745:zcFtLpcpPG" at bounding box center [701, 618] width 534 height 18
copy div "[DOMAIN_NAME]:9098:closest--adwfbads2--country-CA--session-203745:zcFtLpcpPG"
